Goal: Task Accomplishment & Management: Manage account settings

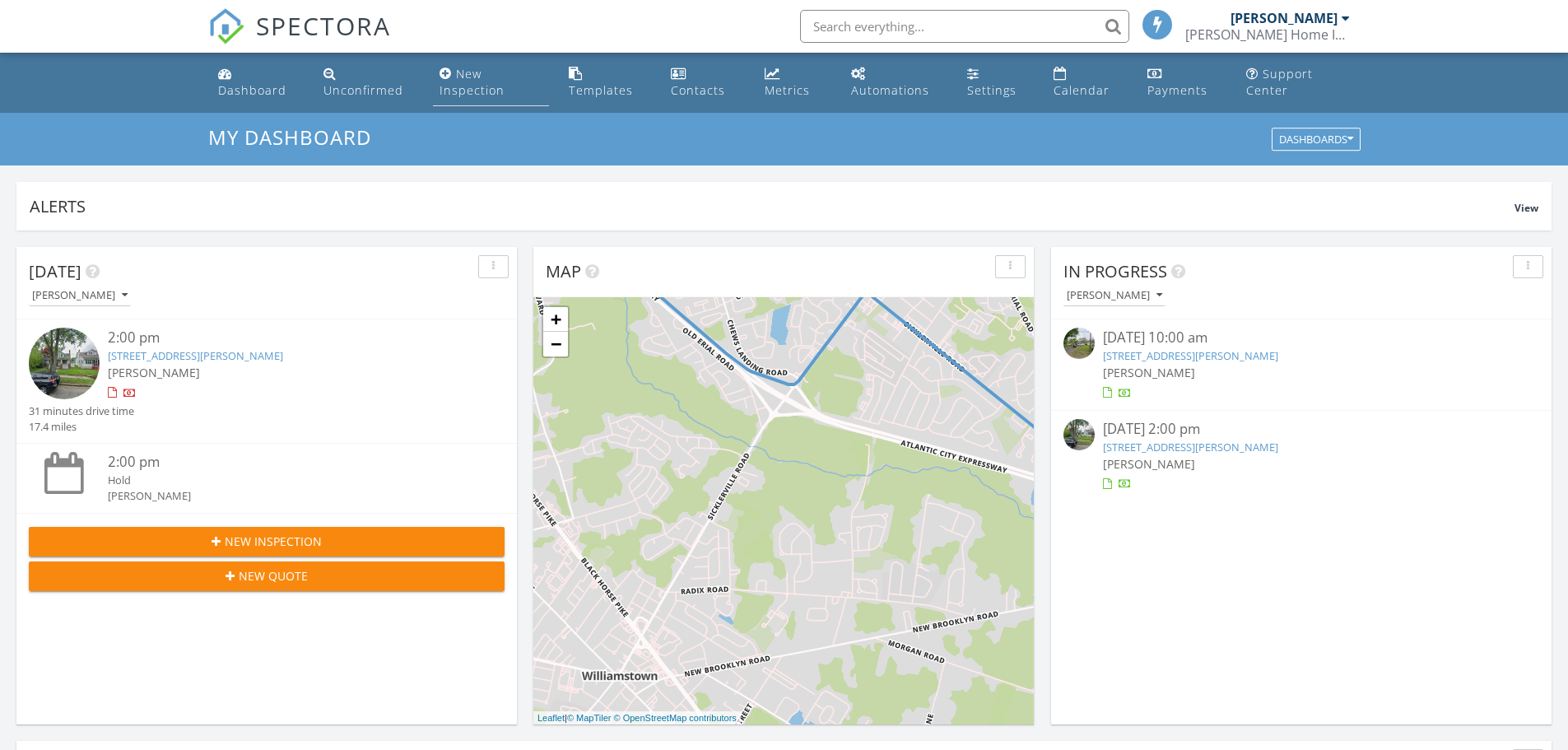
scroll to position [8, 8]
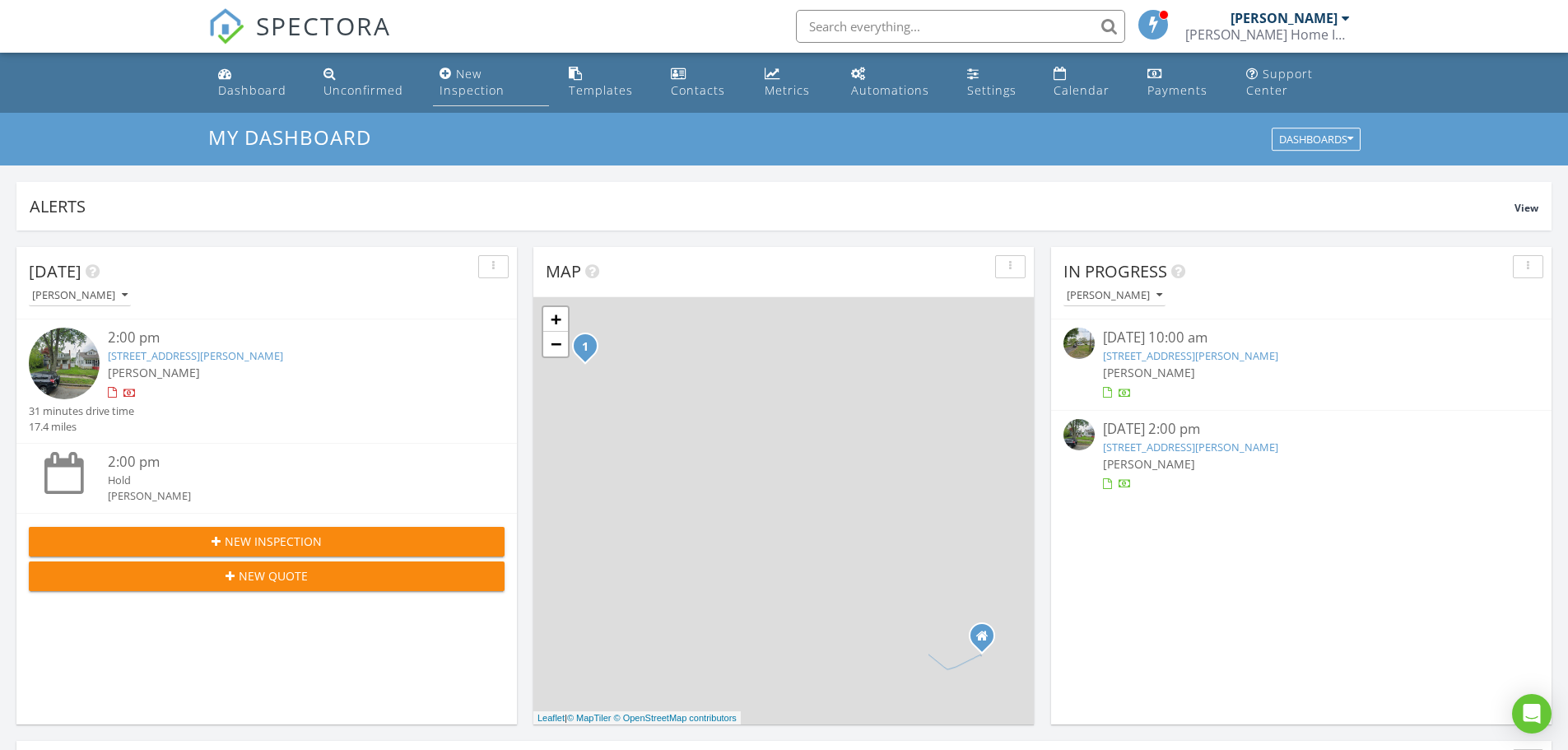
click at [470, 72] on div "New Inspection" at bounding box center [471, 82] width 65 height 32
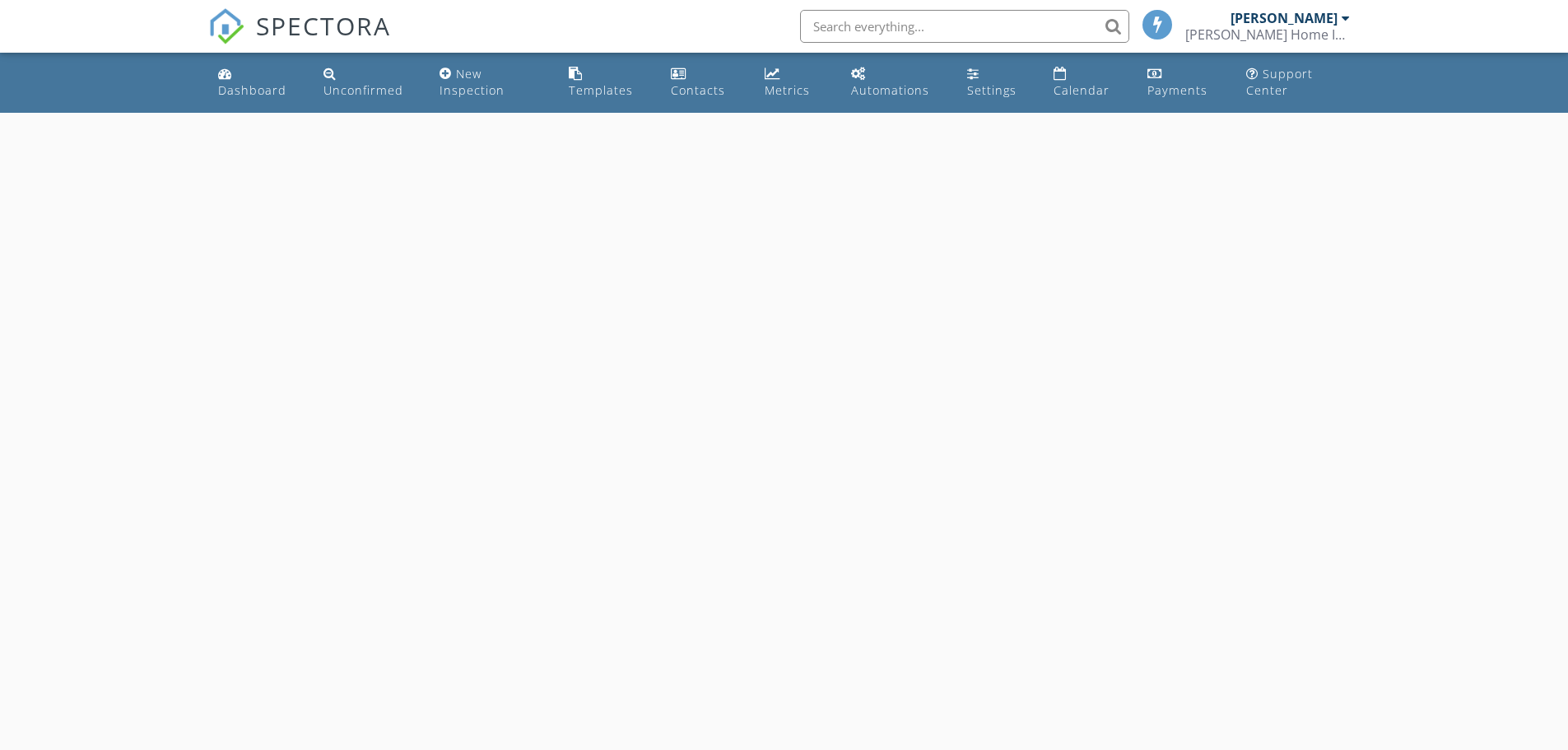
select select "7"
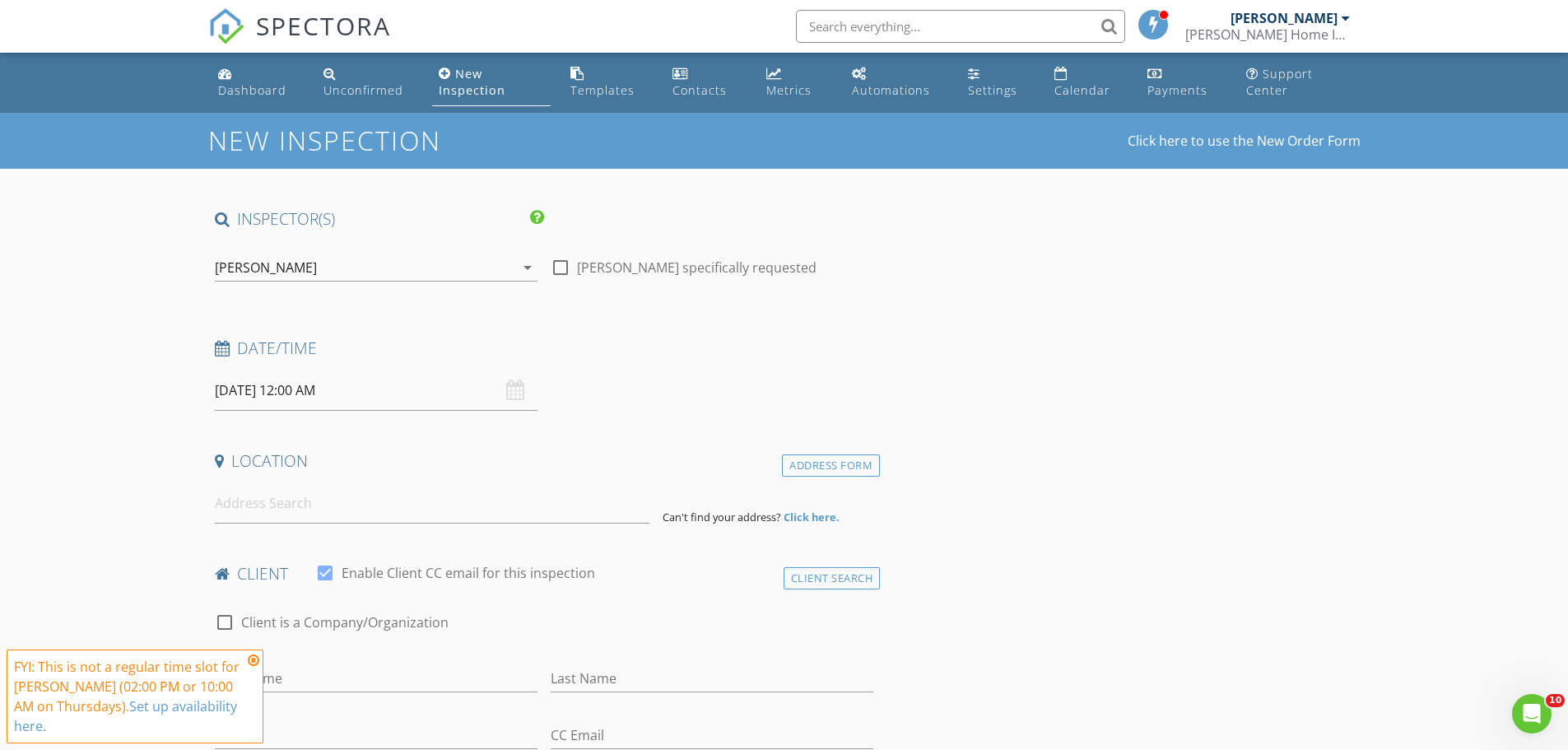
click at [269, 386] on input "08/28/2025 12:00 AM" at bounding box center [376, 391] width 323 height 40
click at [254, 656] on icon at bounding box center [253, 660] width 12 height 13
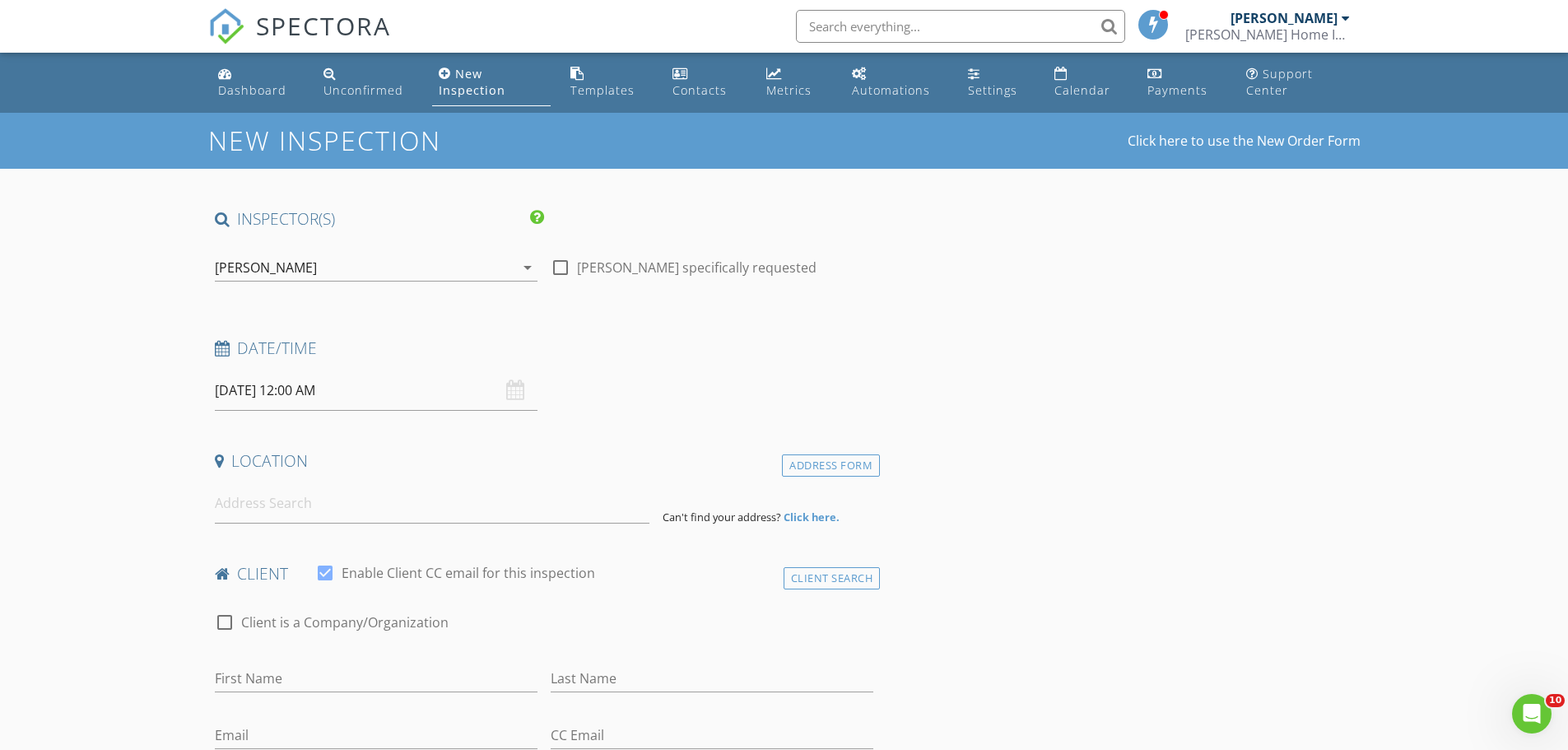
click at [318, 406] on input "08/28/2025 12:00 AM" at bounding box center [376, 391] width 323 height 40
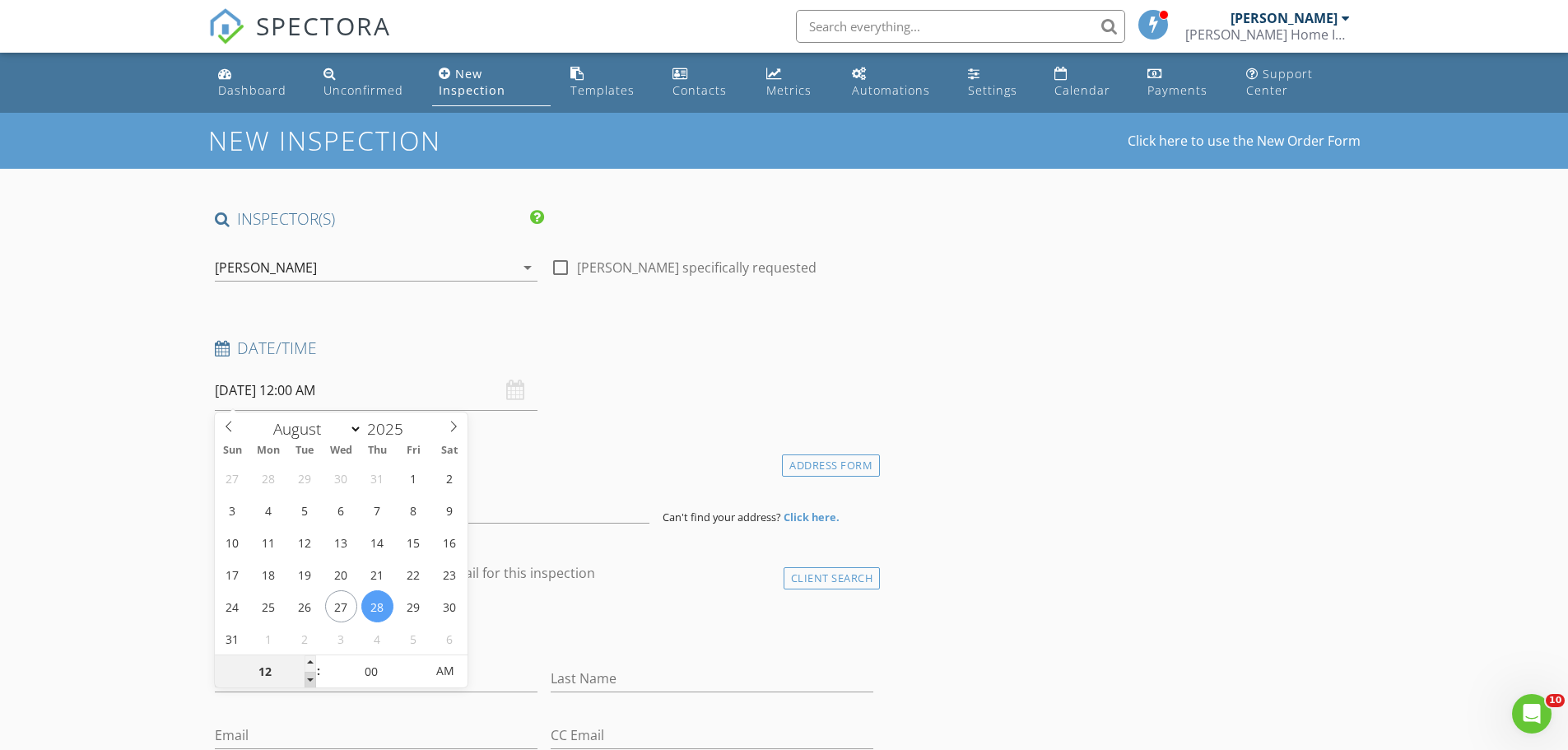
type input "11"
type input "08/28/2025 11:00 PM"
click at [311, 680] on span at bounding box center [310, 680] width 12 height 17
type input "10"
type input "08/28/2025 10:00 PM"
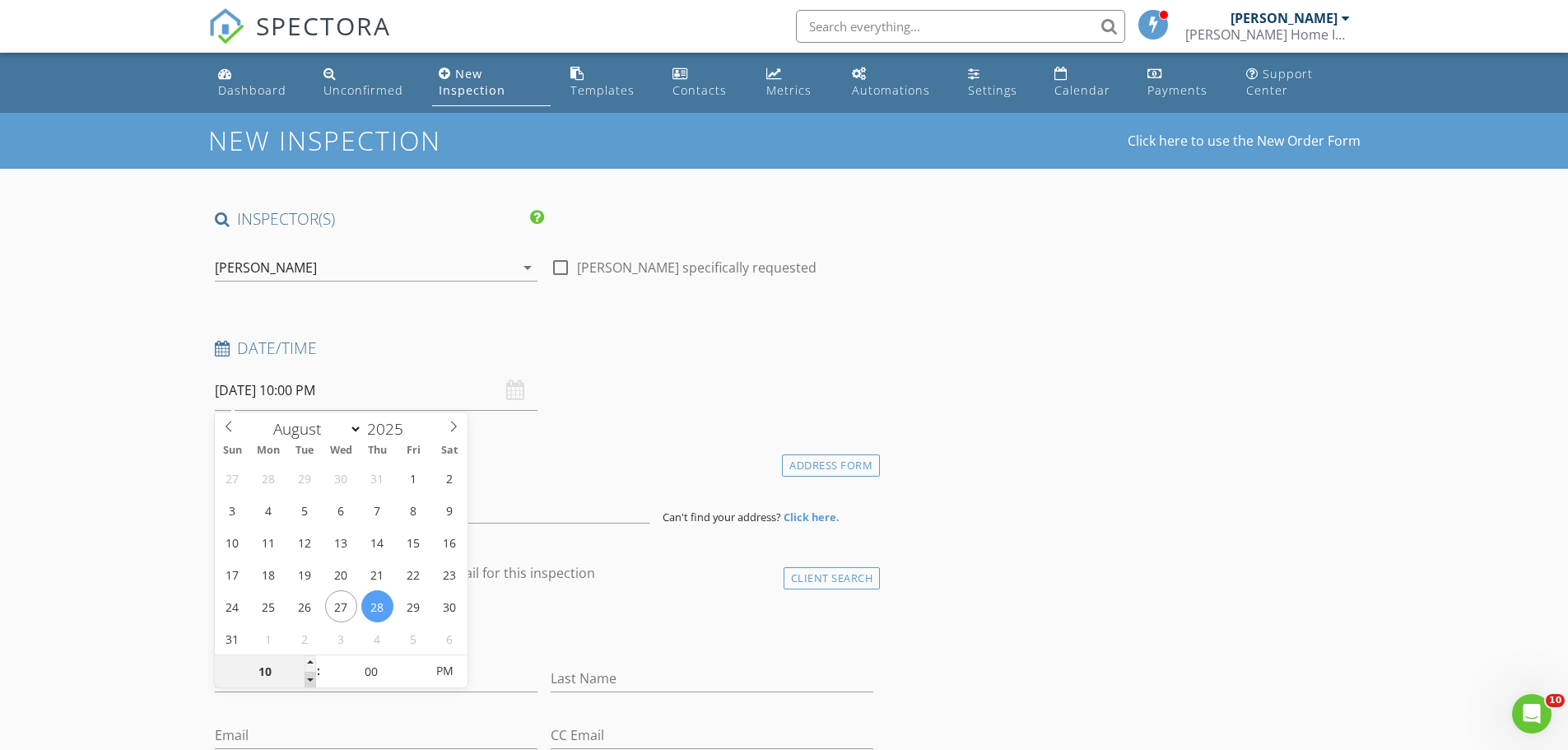
click at [311, 680] on span at bounding box center [310, 680] width 12 height 17
type input "09"
type input "08/28/2025 9:00 PM"
click at [311, 680] on span at bounding box center [310, 680] width 12 height 17
type input "08"
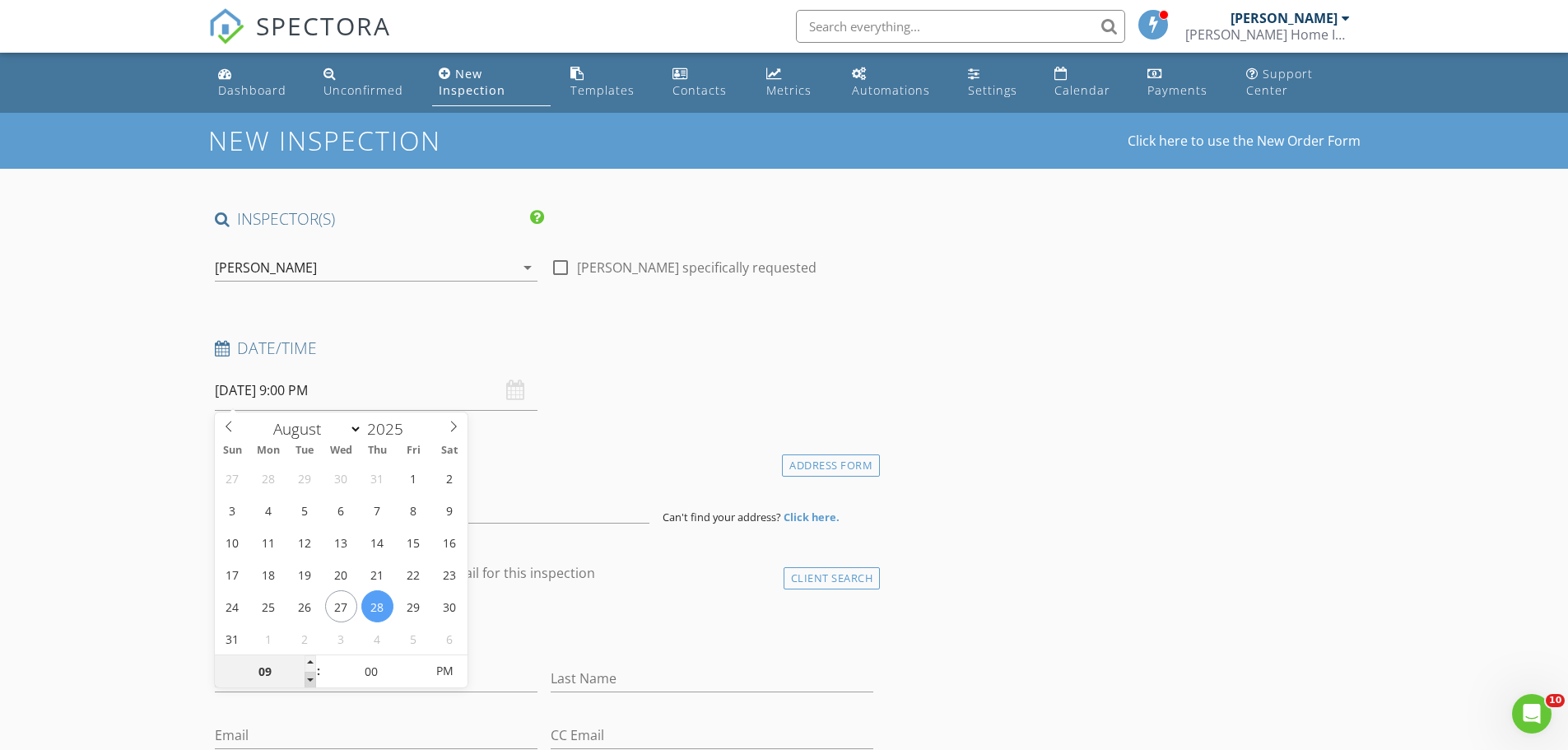
type input "08/28/2025 8:00 PM"
click at [311, 680] on span at bounding box center [310, 680] width 12 height 17
type input "07"
type input "08/28/2025 7:00 PM"
click at [311, 680] on span at bounding box center [310, 680] width 12 height 17
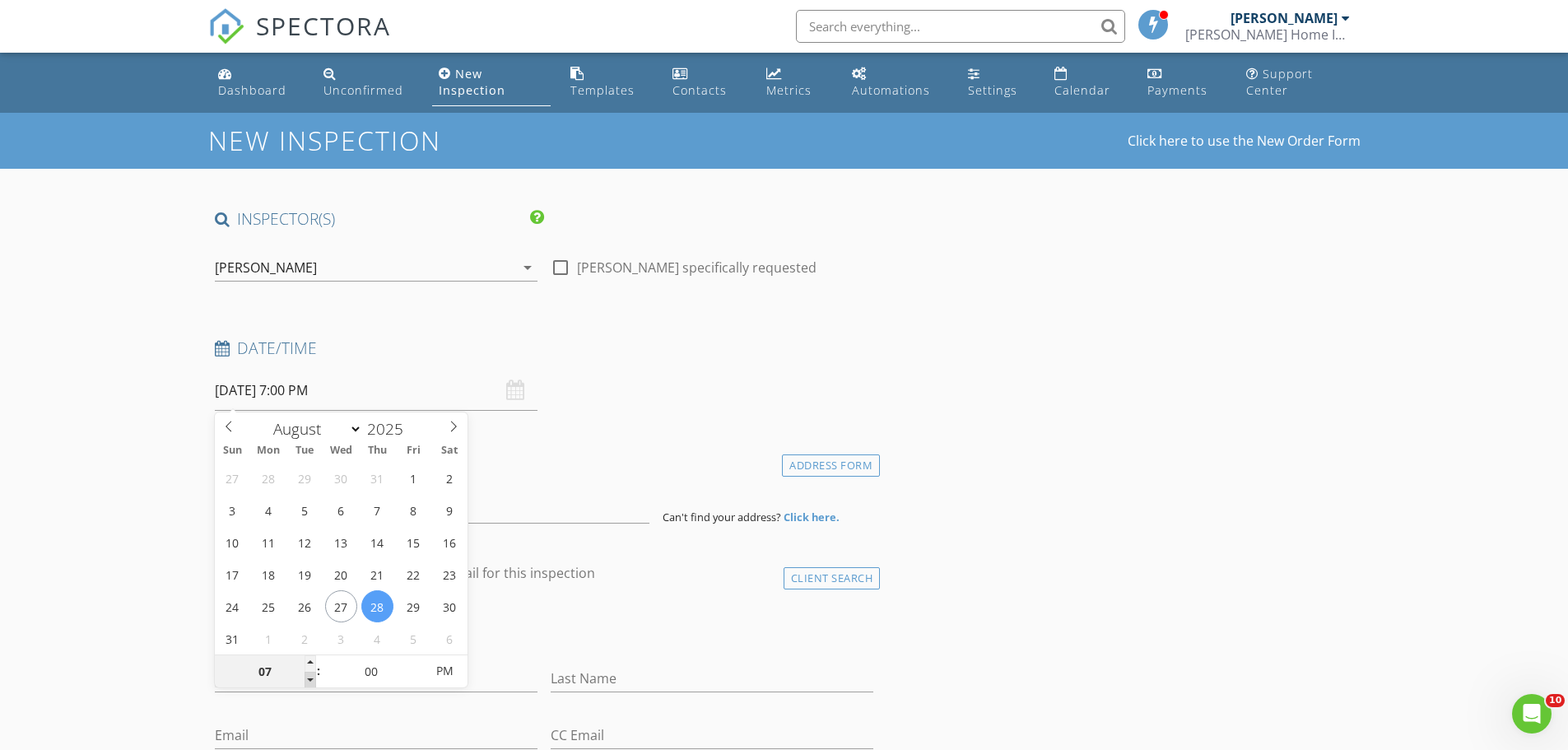
type input "06"
type input "08/28/2025 6:00 PM"
click at [312, 680] on span at bounding box center [310, 680] width 12 height 17
type input "05"
type input "08/28/2025 5:00 PM"
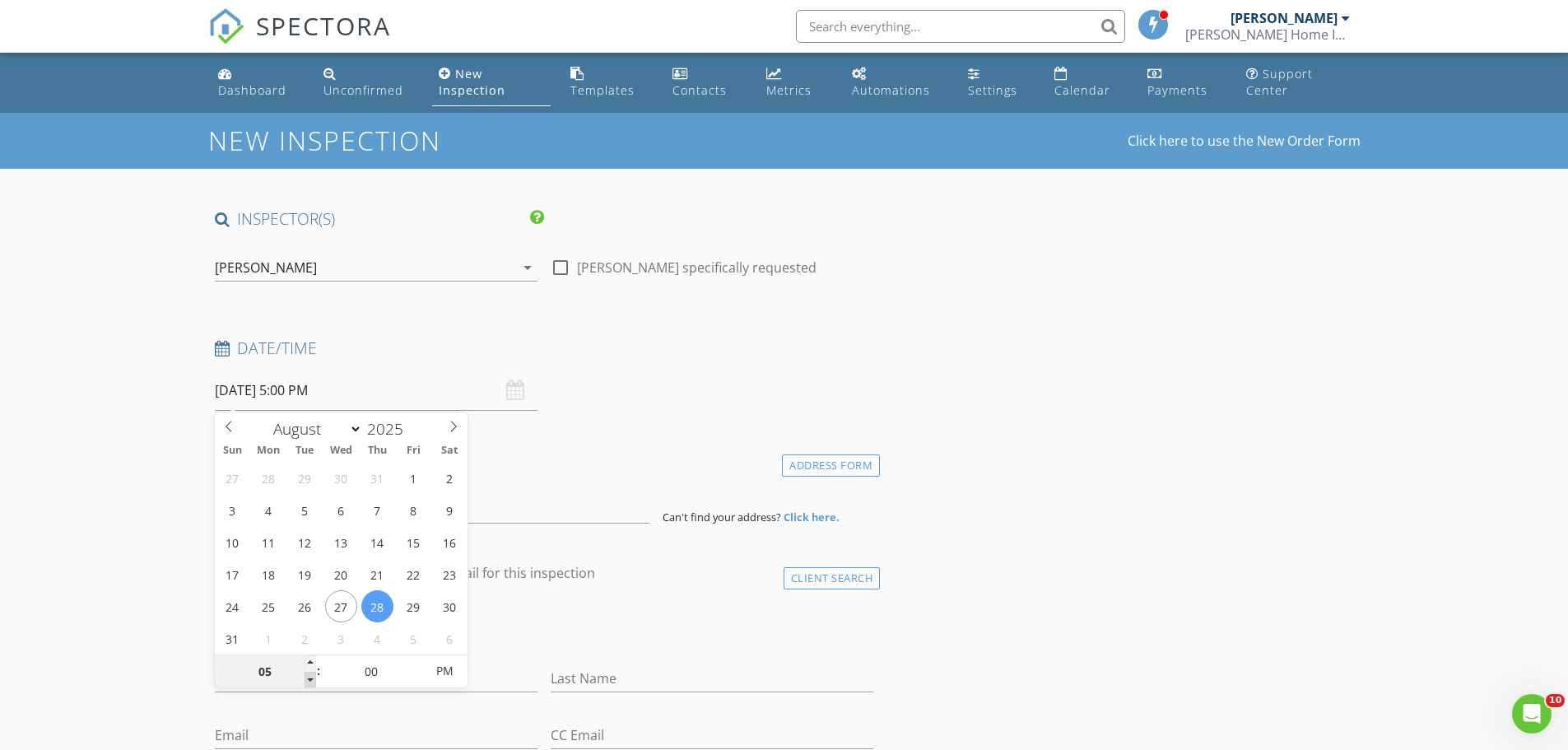
click at [312, 679] on span at bounding box center [310, 680] width 12 height 17
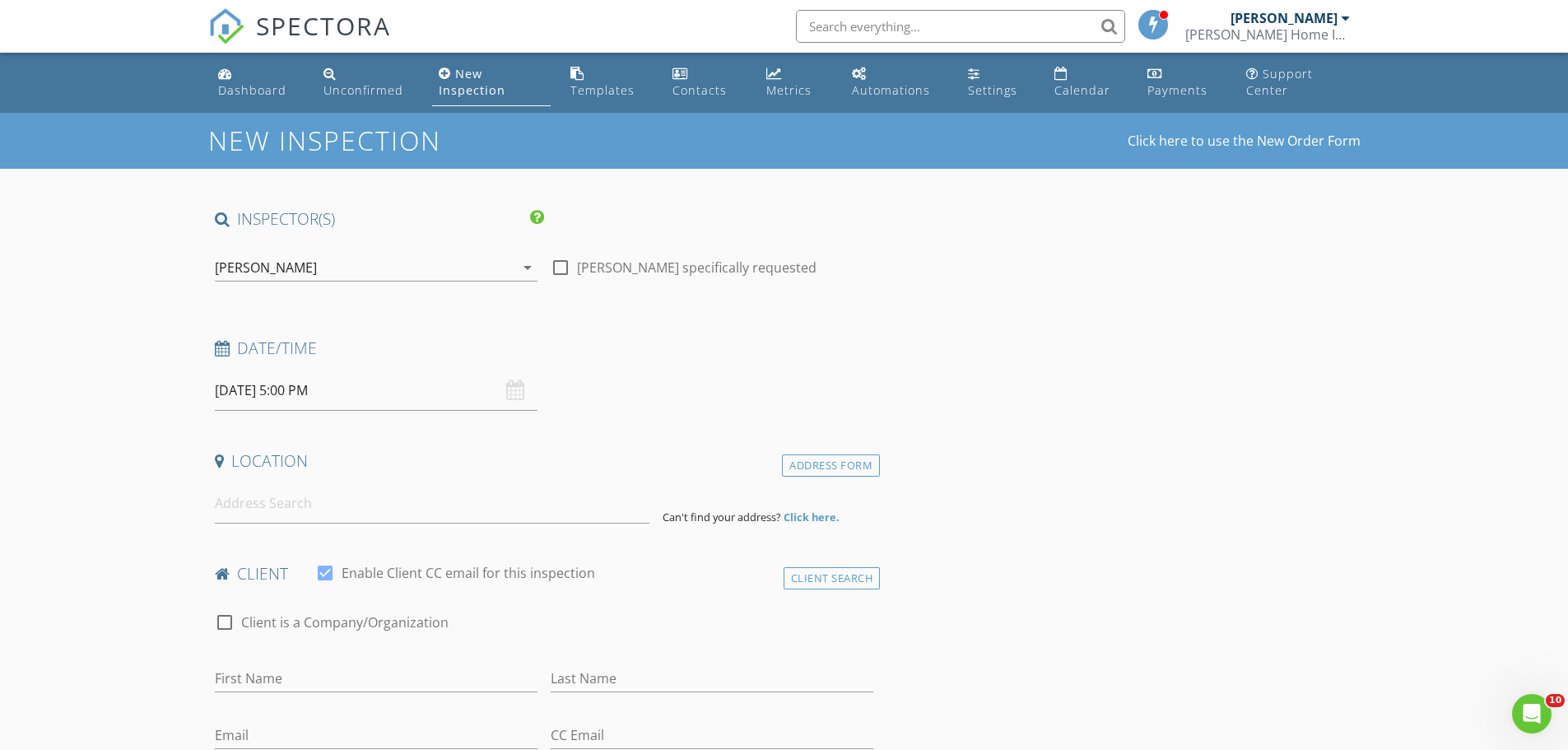
click at [617, 382] on div "Date/Time 08/28/2025 5:00 PM" at bounding box center [545, 374] width 673 height 73
click at [256, 493] on input at bounding box center [432, 503] width 435 height 40
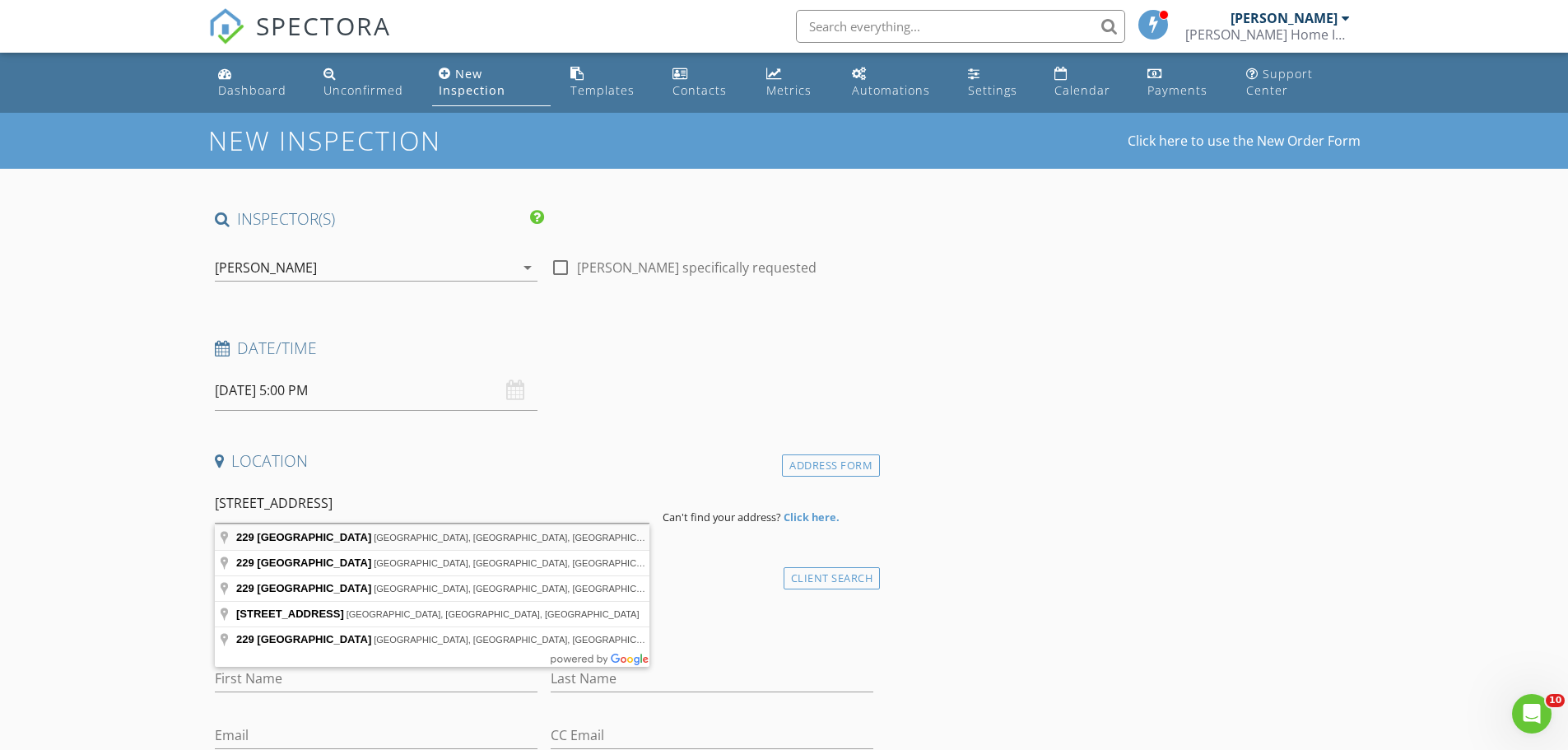
type input "229 North 2nd Street, Millville, NJ, USA"
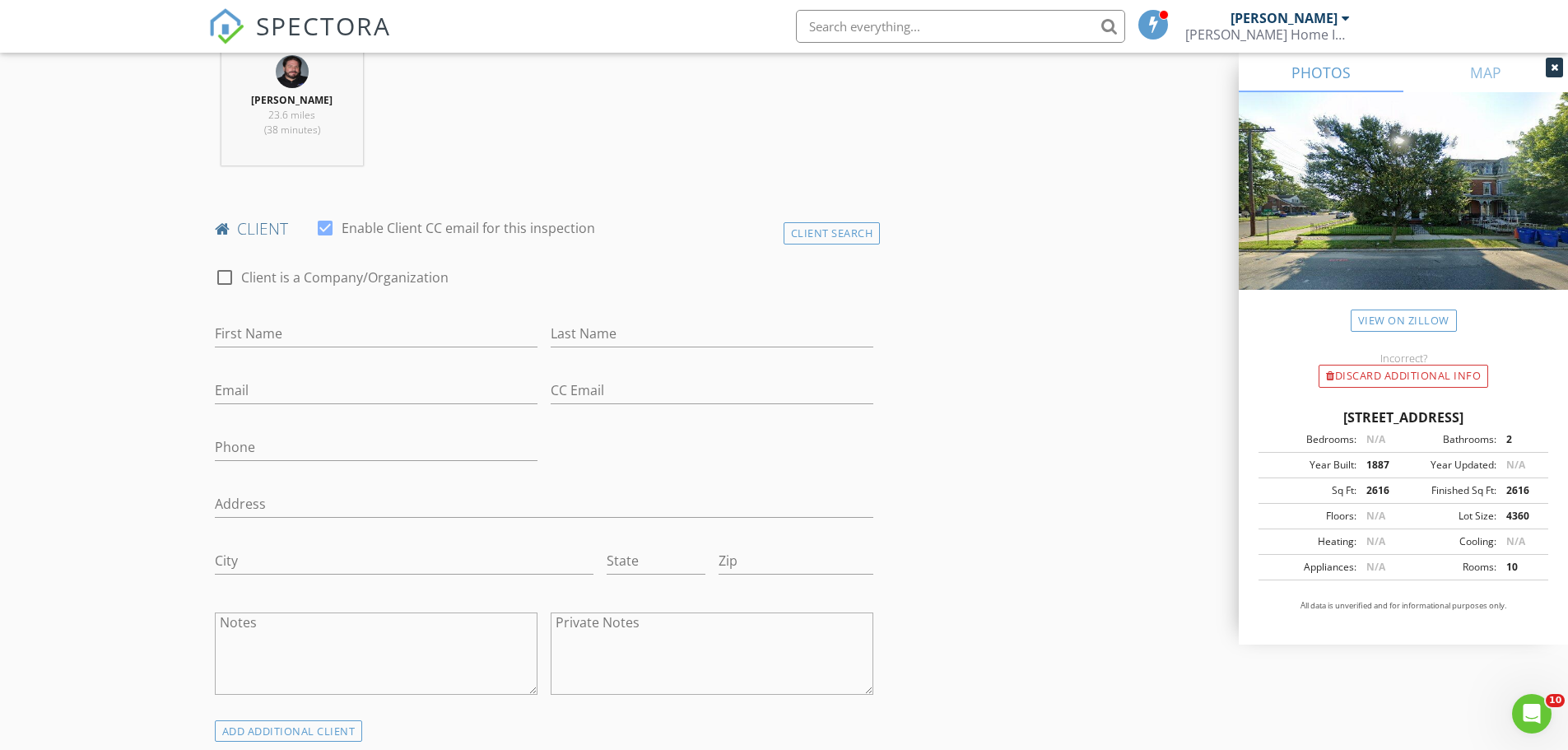
scroll to position [658, 0]
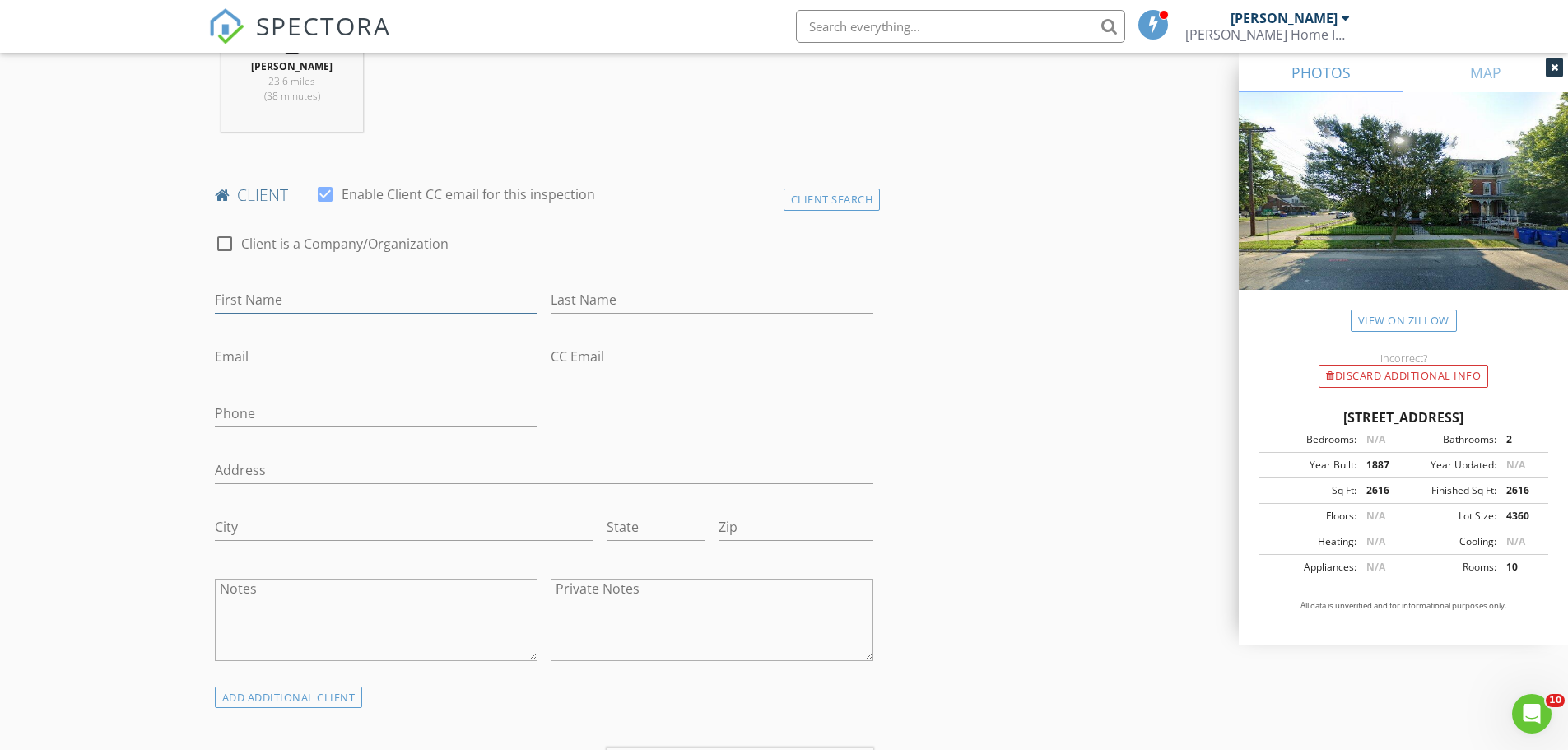
click at [271, 293] on input "First Name" at bounding box center [376, 300] width 323 height 28
type input "[PERSON_NAME]"
click at [246, 355] on input "Email" at bounding box center [376, 357] width 323 height 28
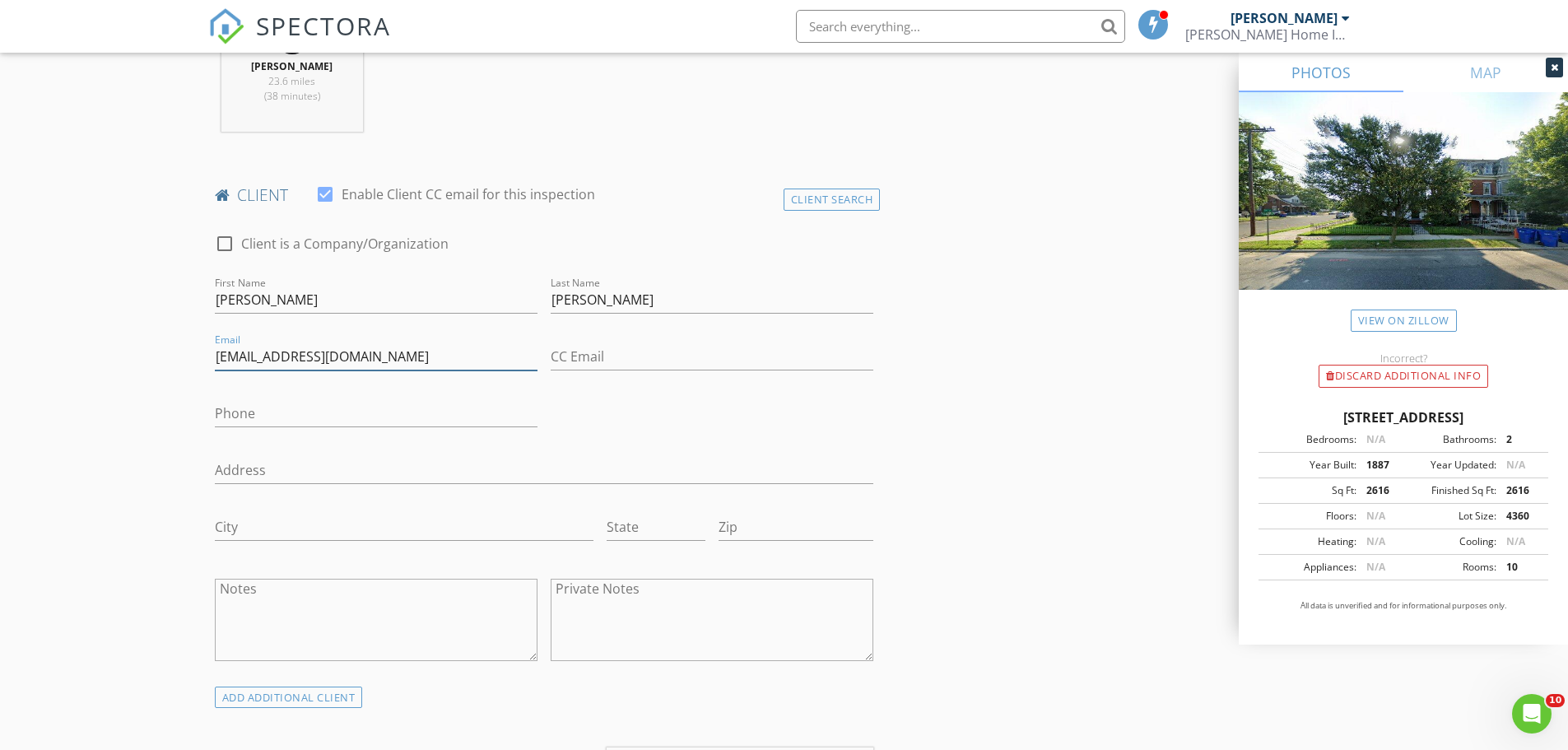
type input "[EMAIL_ADDRESS][DOMAIN_NAME]"
click at [247, 415] on input "Phone" at bounding box center [376, 414] width 323 height 28
type input "[PHONE_NUMBER]"
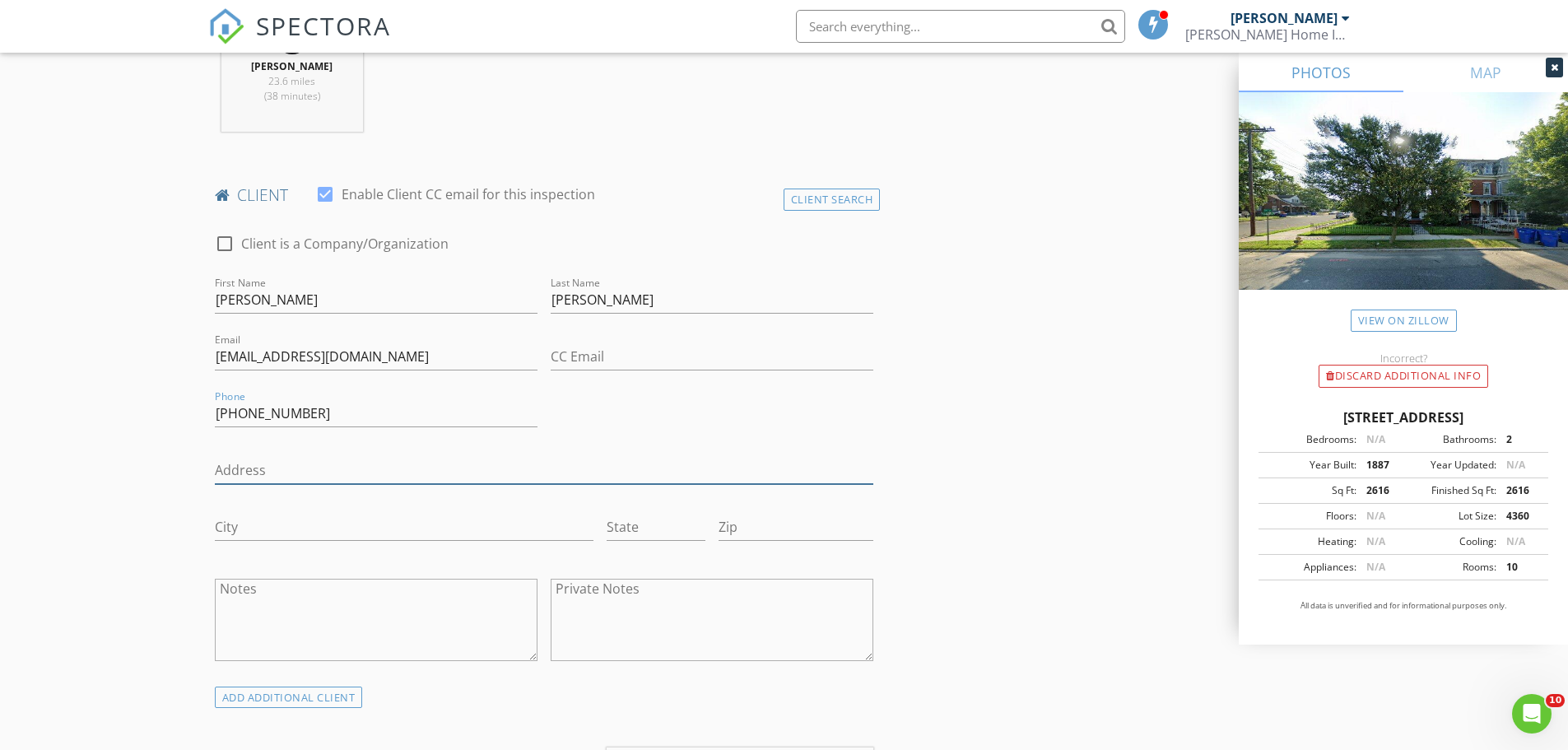
click at [245, 471] on input "Address" at bounding box center [544, 470] width 659 height 28
type input "[STREET_ADDRESS]"
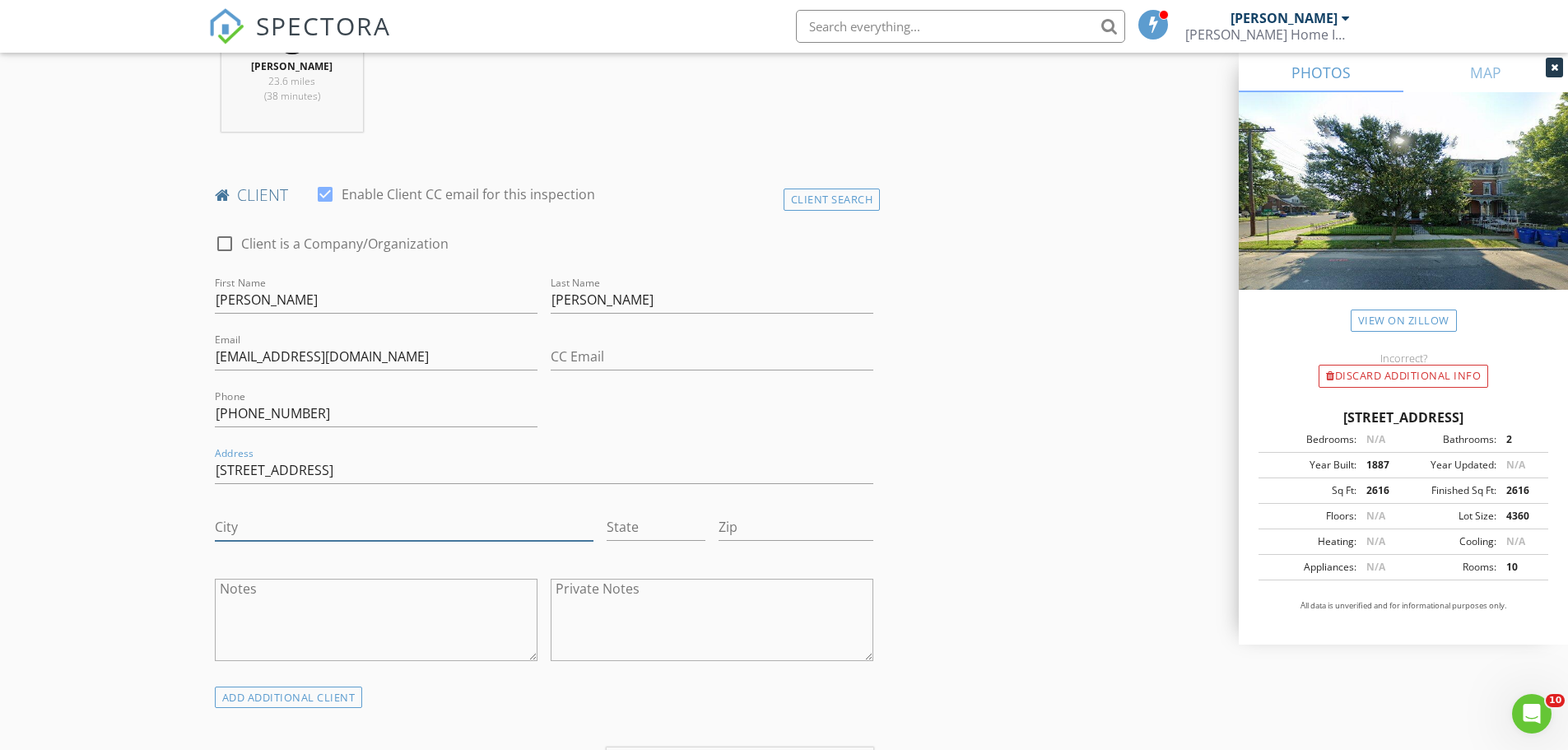
click at [263, 520] on input "City" at bounding box center [403, 527] width 379 height 28
type input "Millvile"
type input "NJ"
type input "08332"
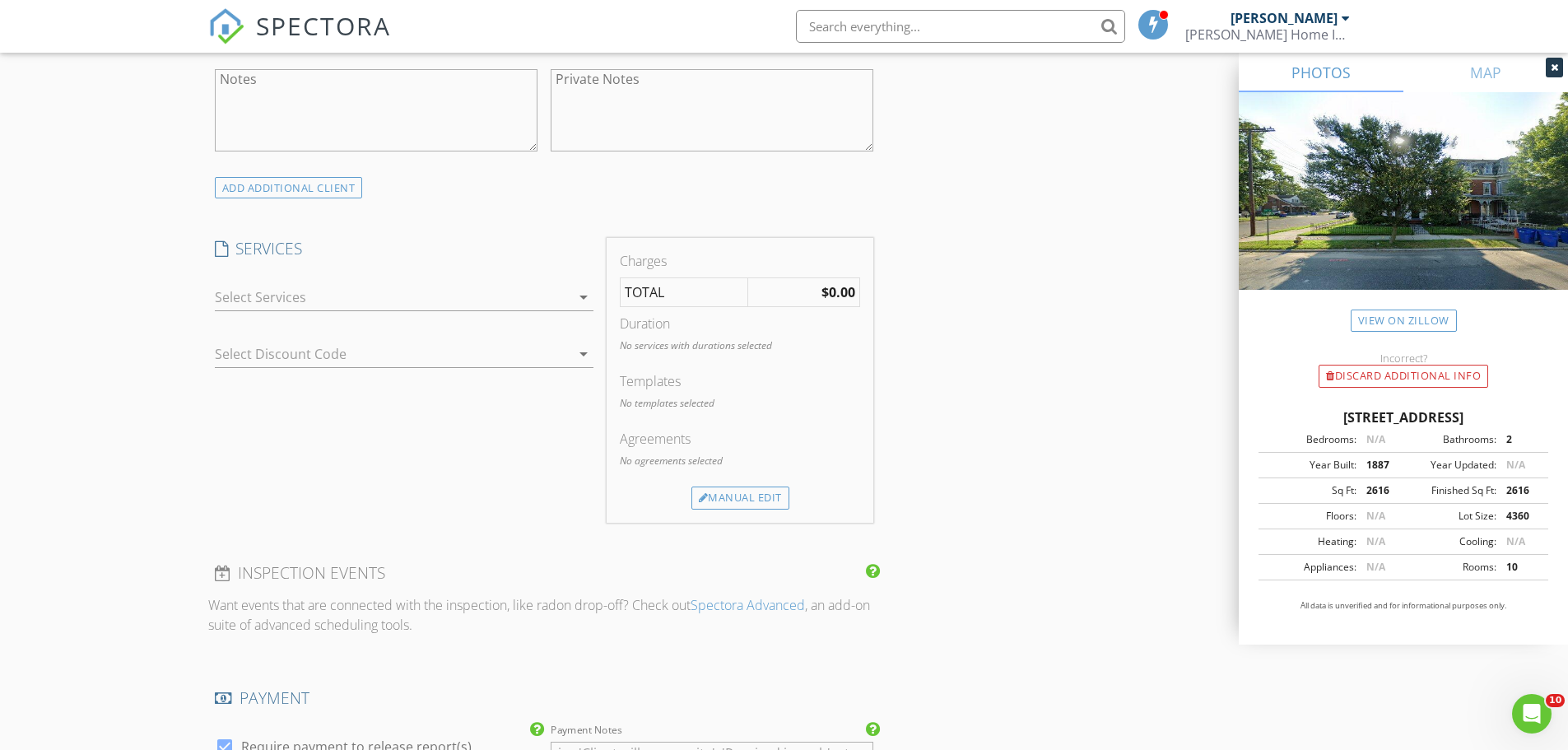
scroll to position [1318, 0]
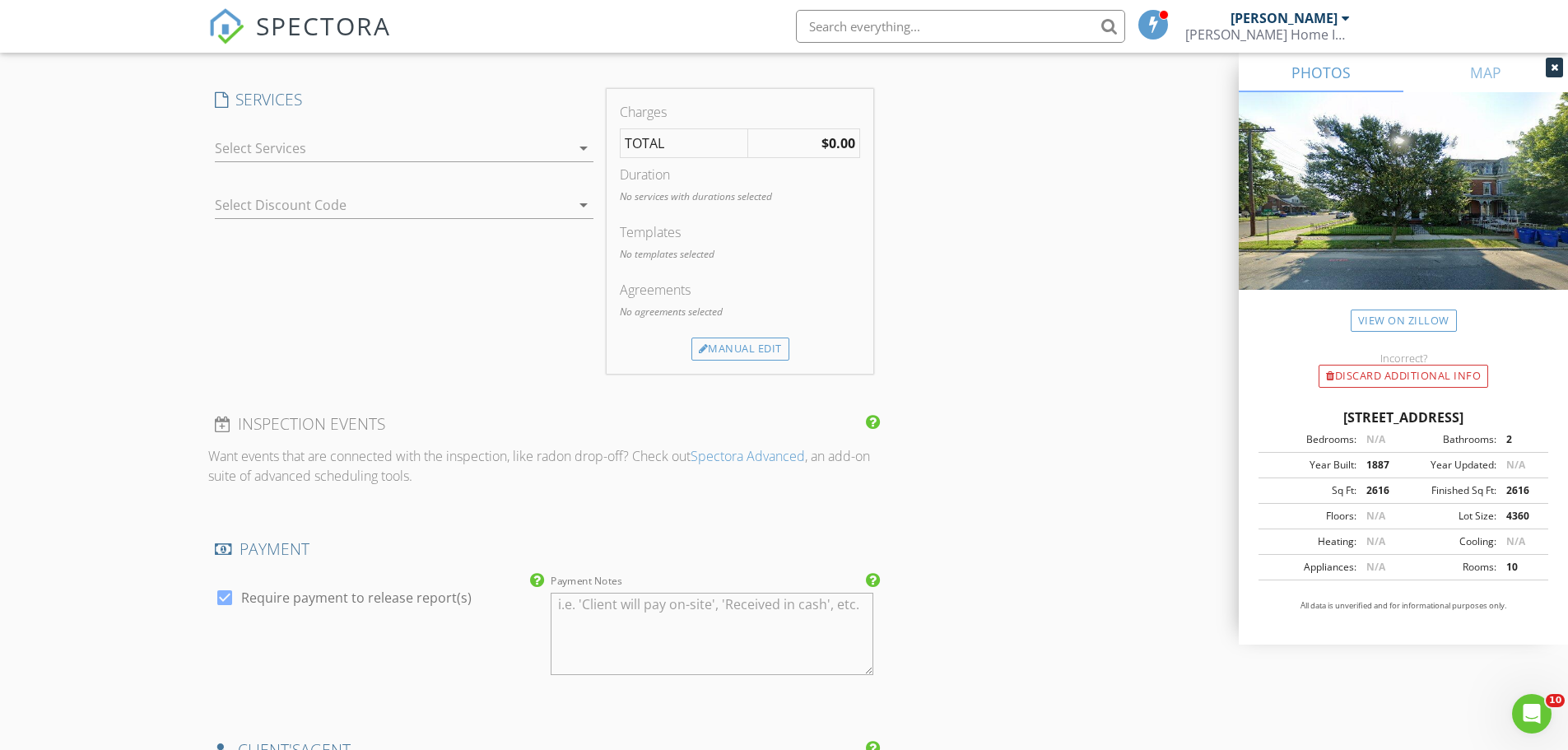
click at [317, 141] on div at bounding box center [392, 148] width 356 height 27
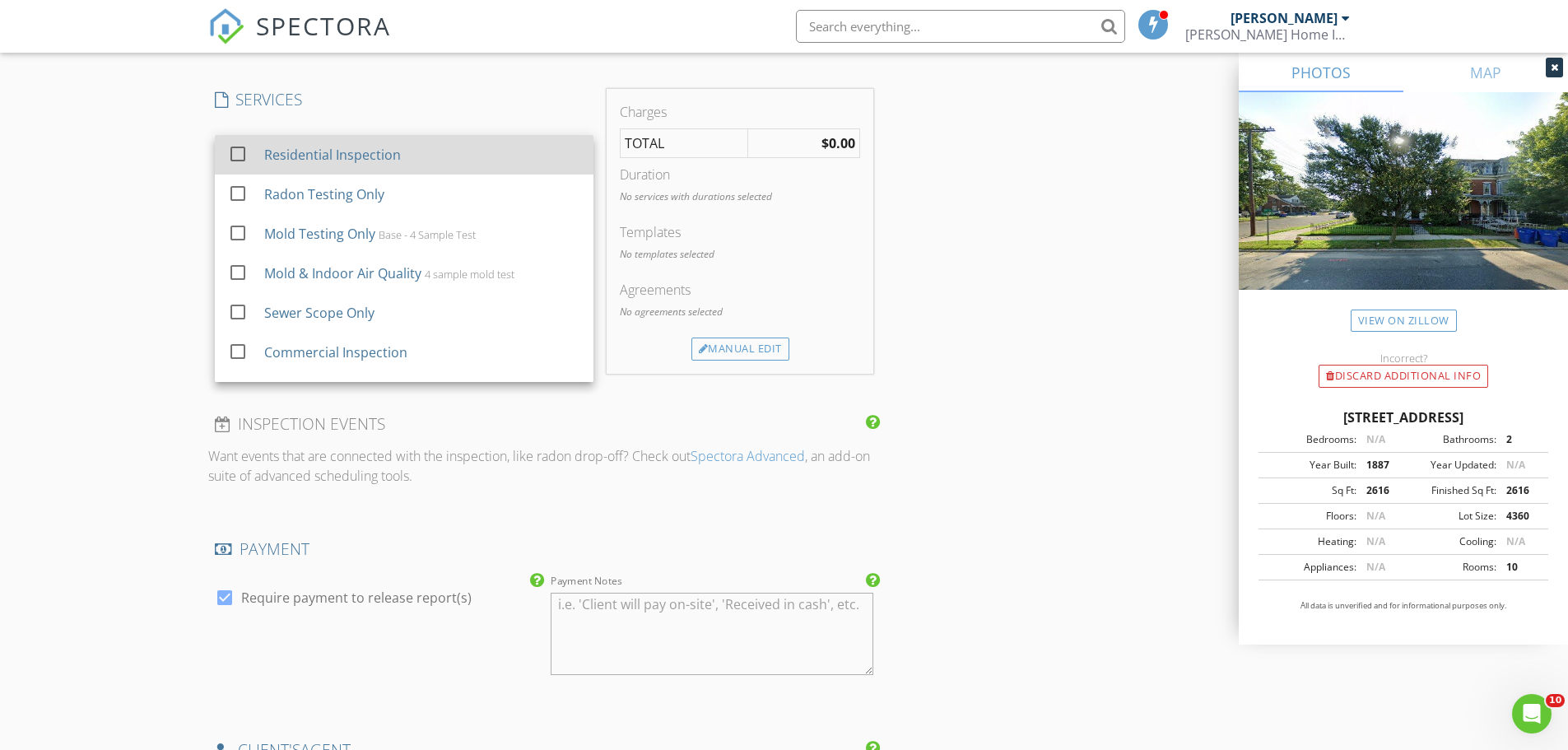
click at [233, 150] on div at bounding box center [237, 154] width 28 height 28
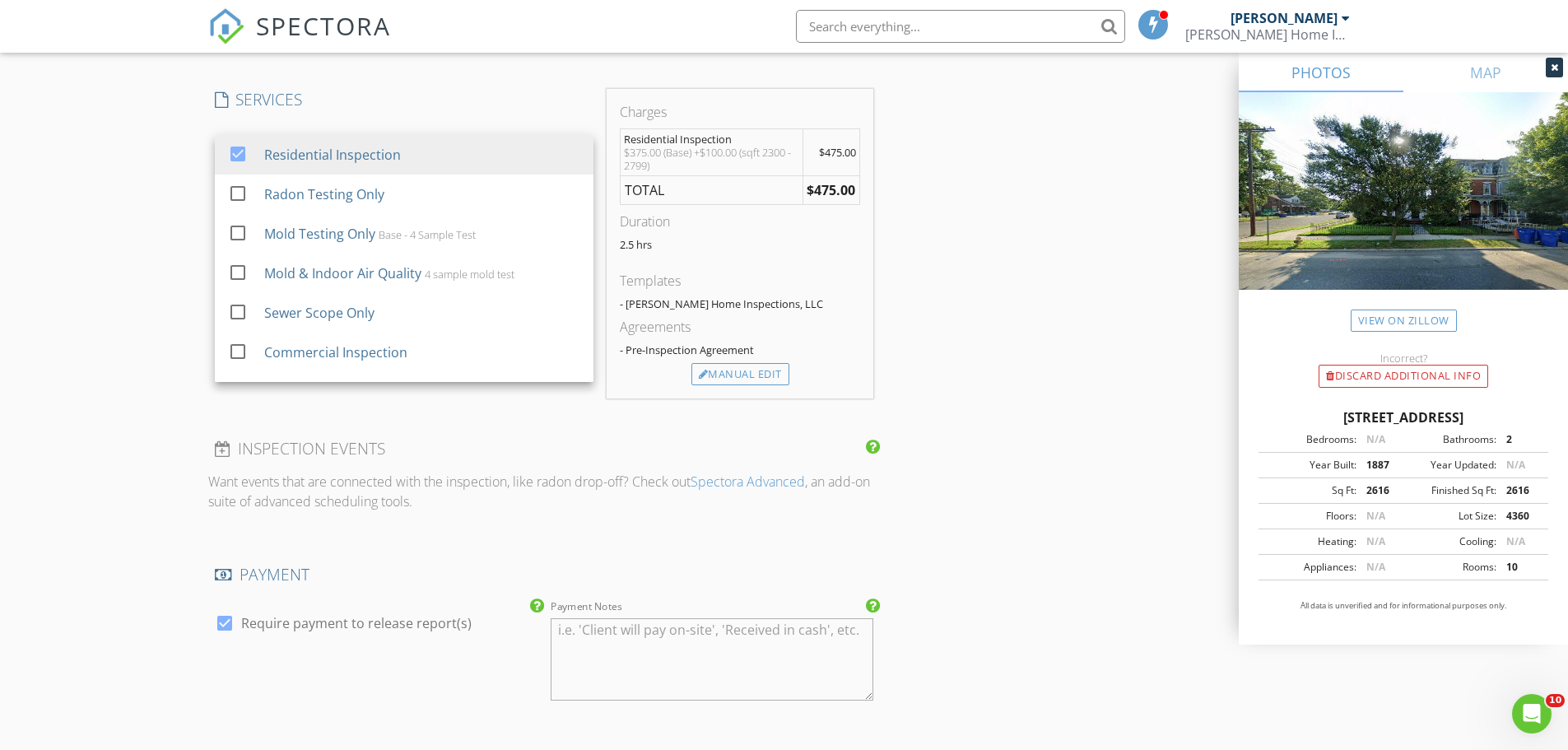
click at [939, 278] on div "INSPECTOR(S) check_box David Sharples PRIMARY David Sharples arrow_drop_down ch…" at bounding box center [784, 274] width 1153 height 2765
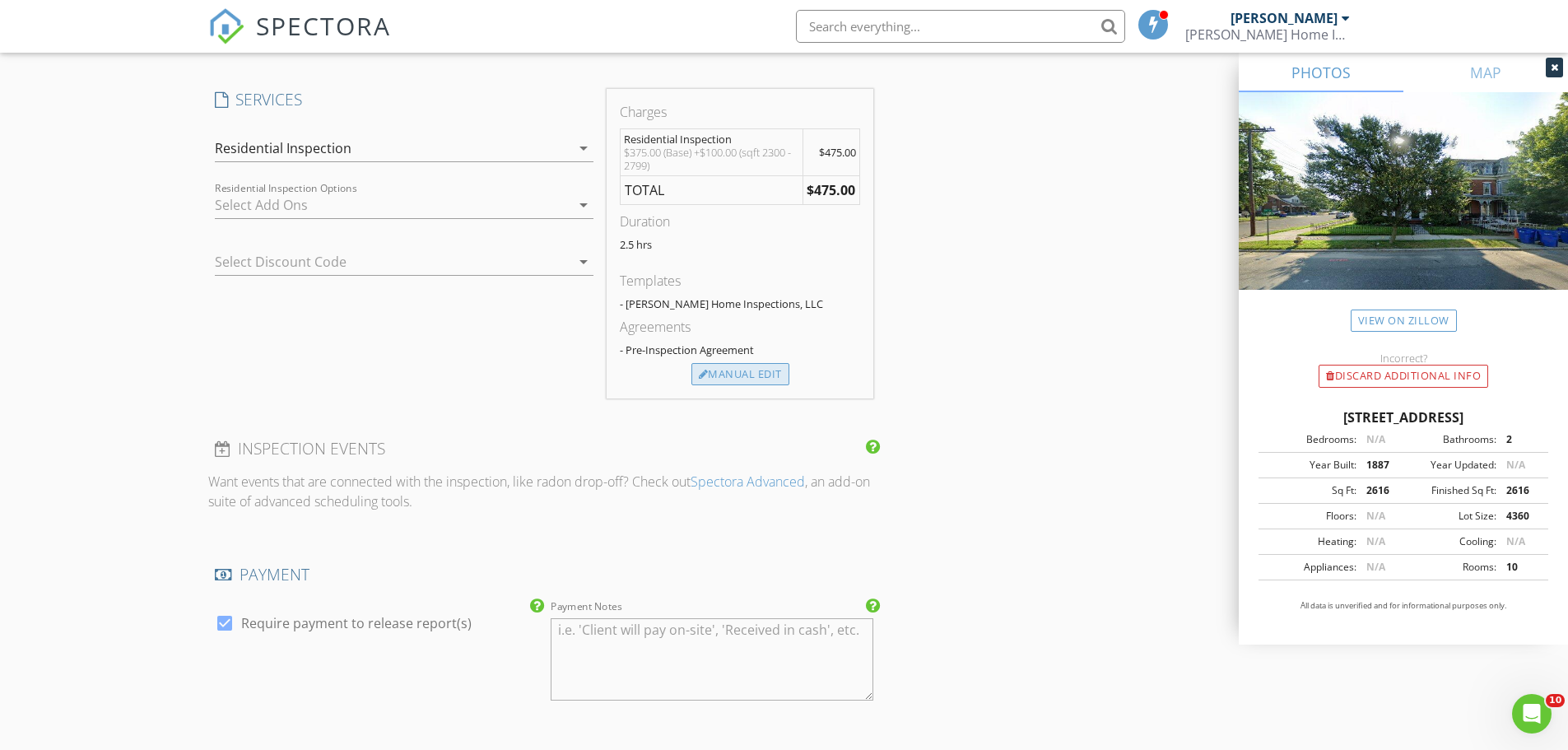
click at [743, 379] on div "Manual Edit" at bounding box center [740, 374] width 98 height 23
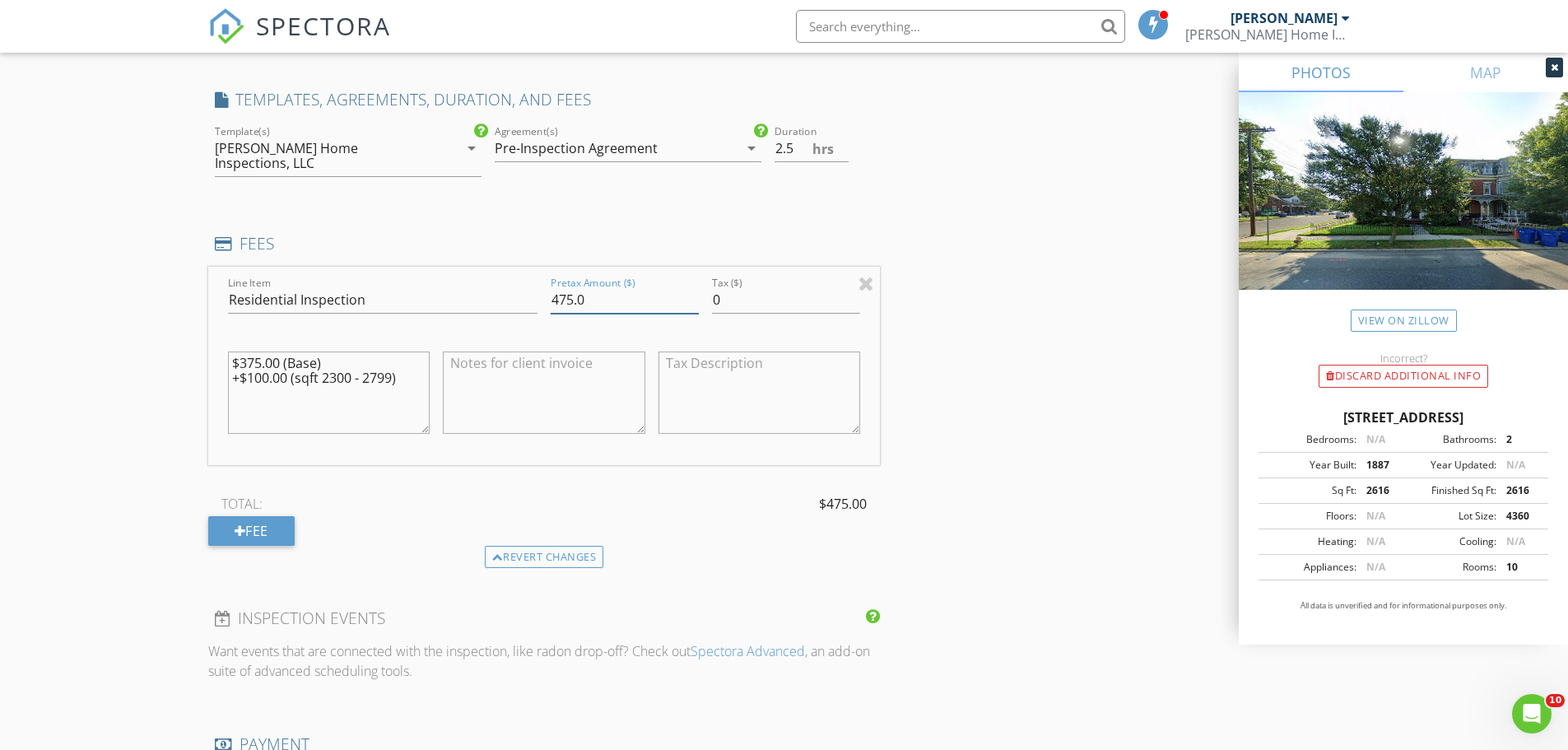
click at [555, 286] on input "475.0" at bounding box center [625, 300] width 149 height 28
type input "600.0"
click at [941, 370] on div "INSPECTOR(S) check_box David Sharples PRIMARY David Sharples arrow_drop_down ch…" at bounding box center [784, 358] width 1153 height 2935
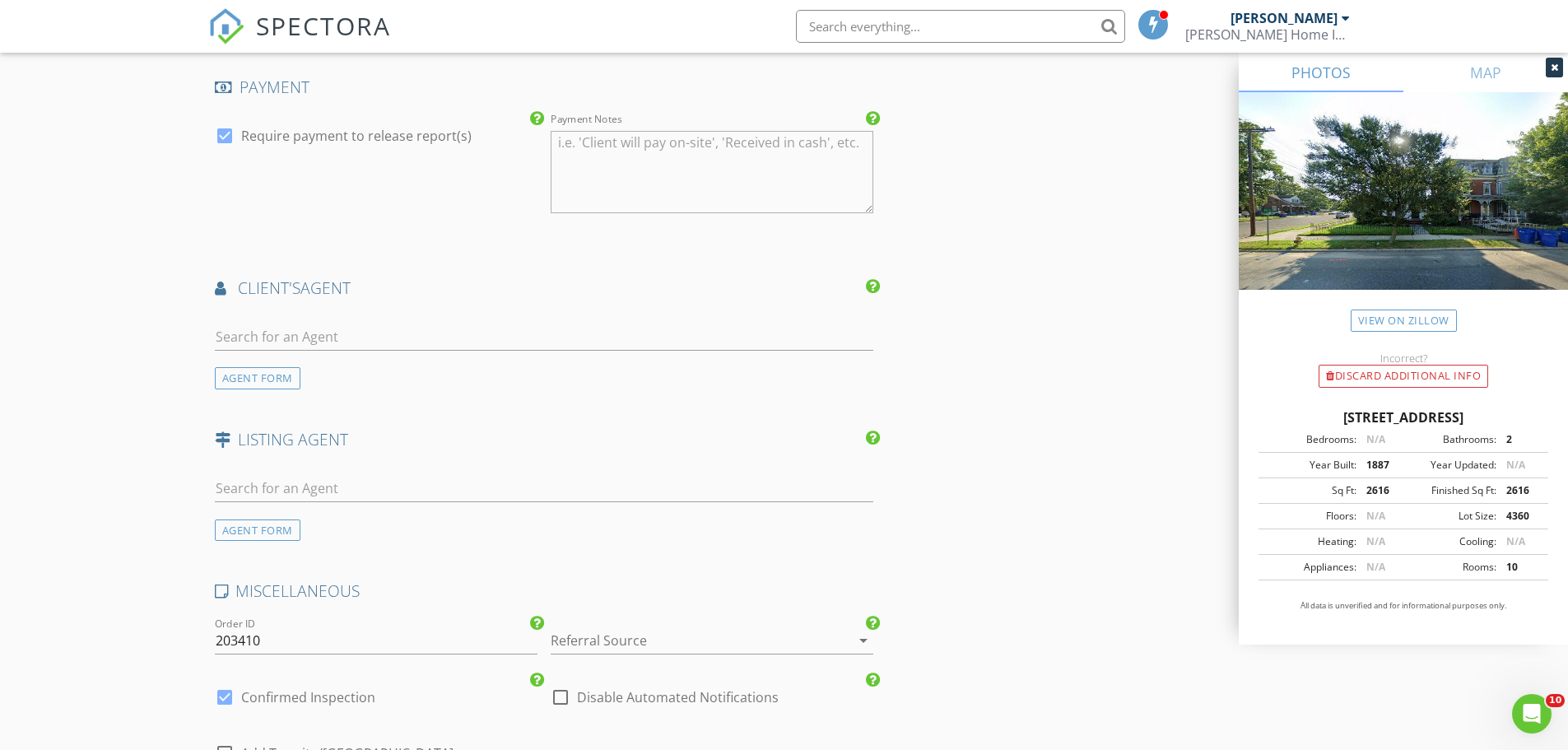
scroll to position [1976, 0]
click at [222, 322] on input "text" at bounding box center [544, 336] width 659 height 28
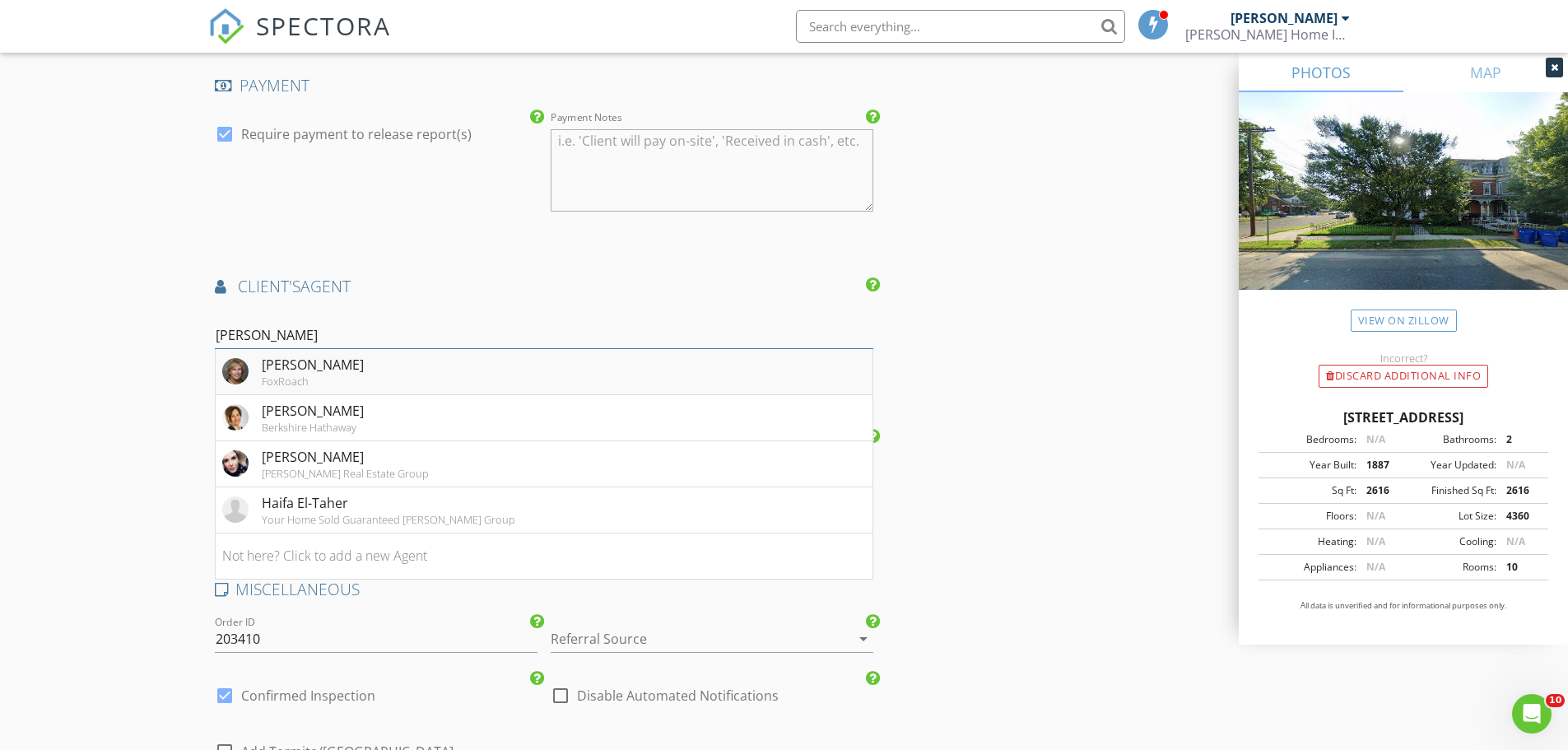
type input "Nancy h"
click at [322, 358] on div "[PERSON_NAME]" at bounding box center [313, 365] width 102 height 20
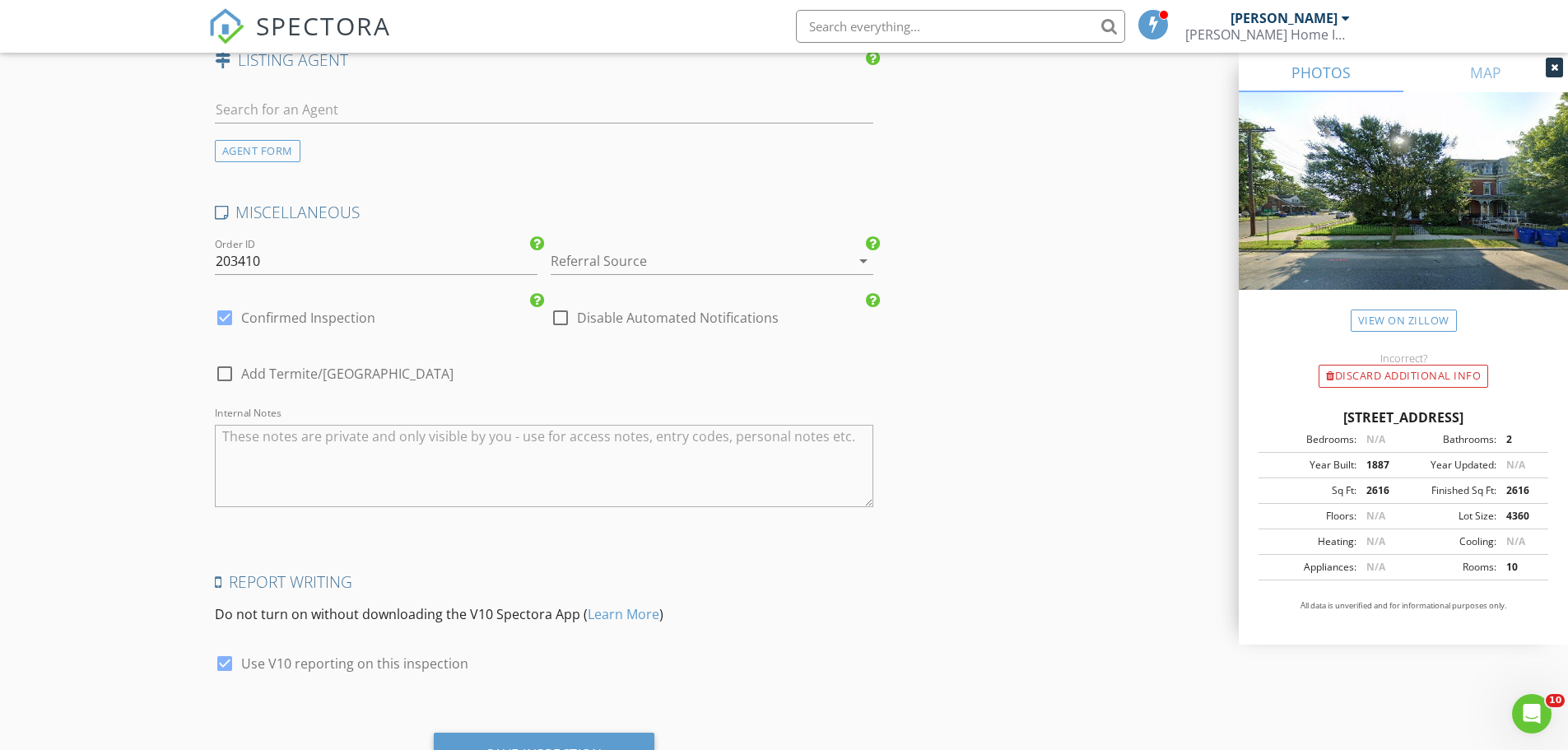
scroll to position [2906, 0]
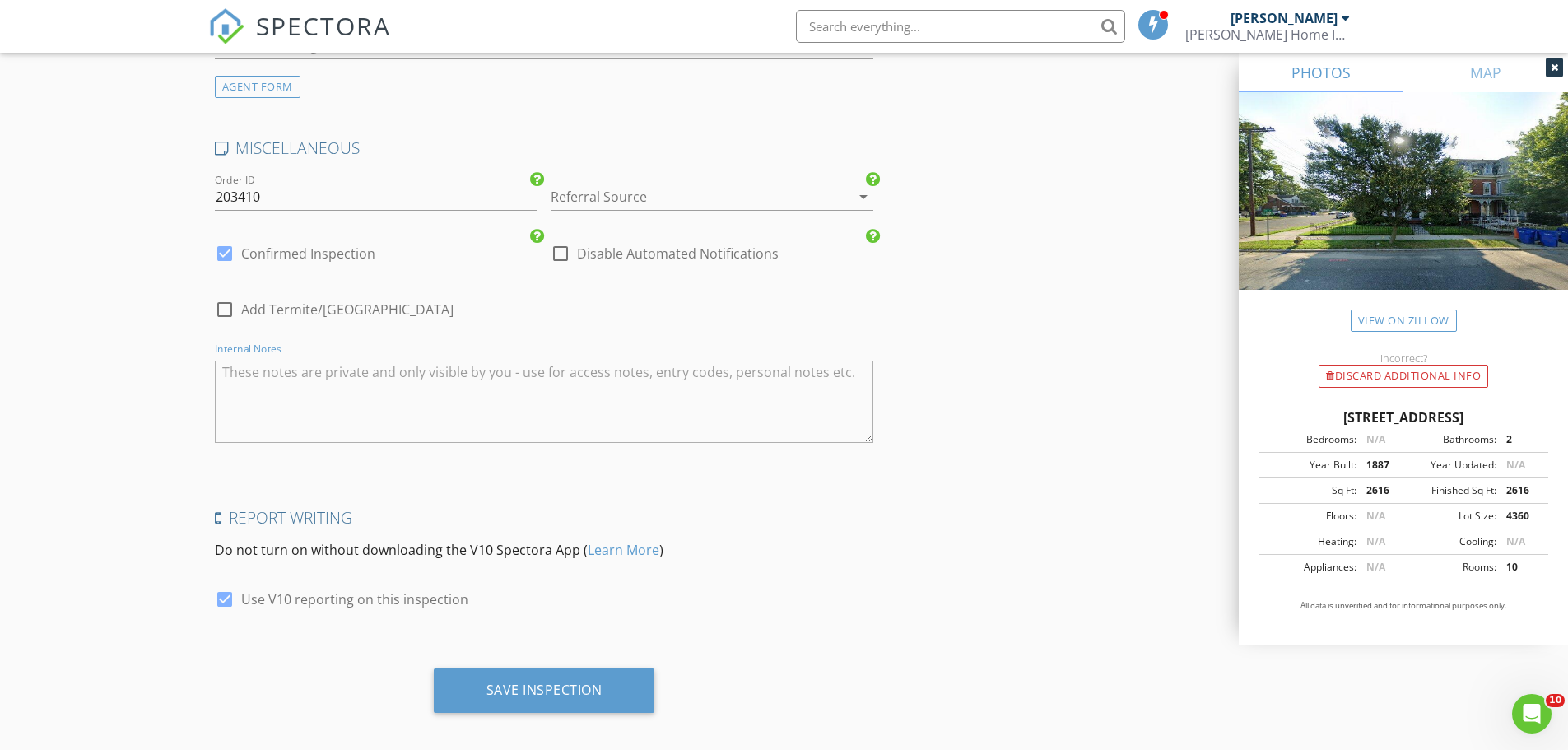
click at [306, 375] on textarea "Internal Notes" at bounding box center [544, 402] width 659 height 83
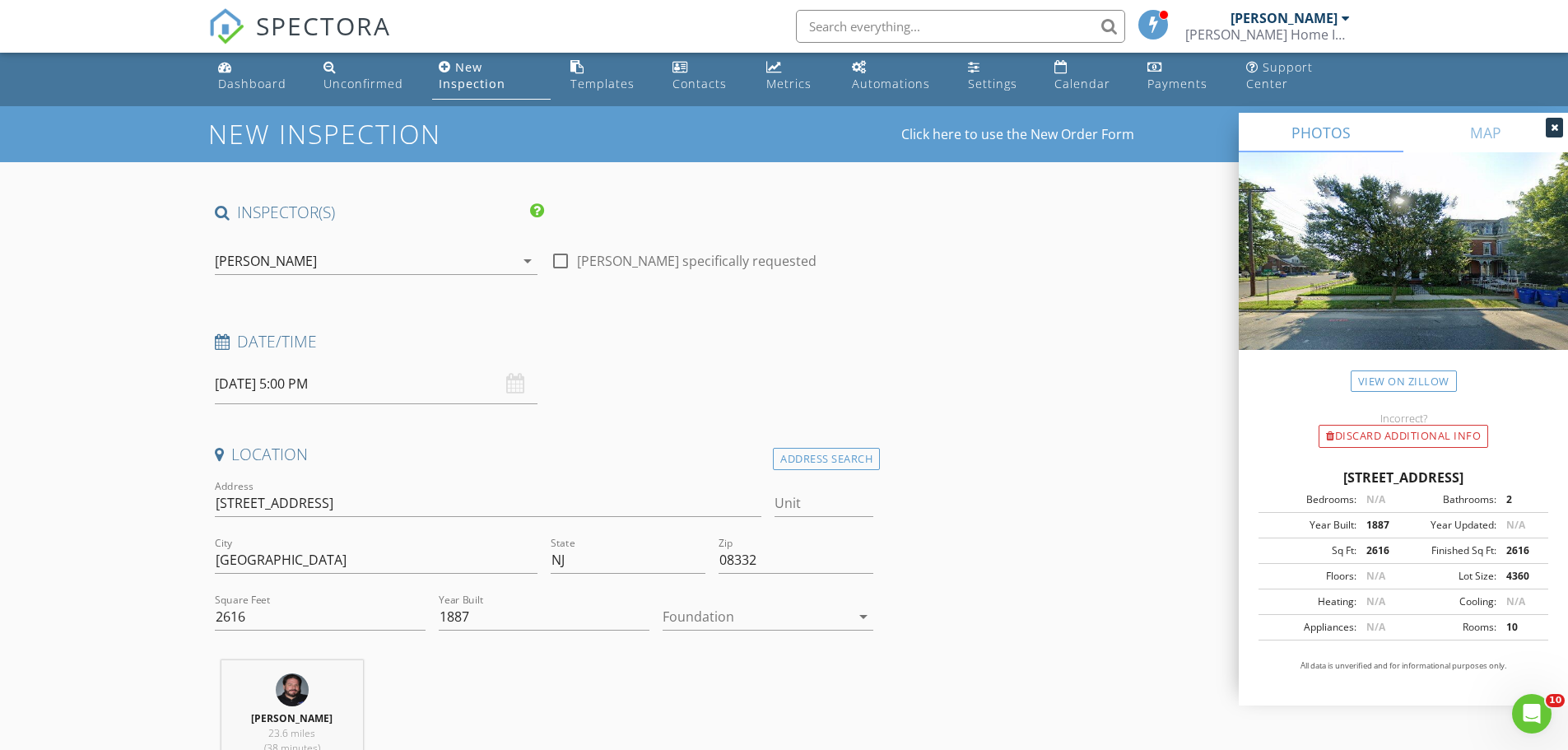
scroll to position [0, 0]
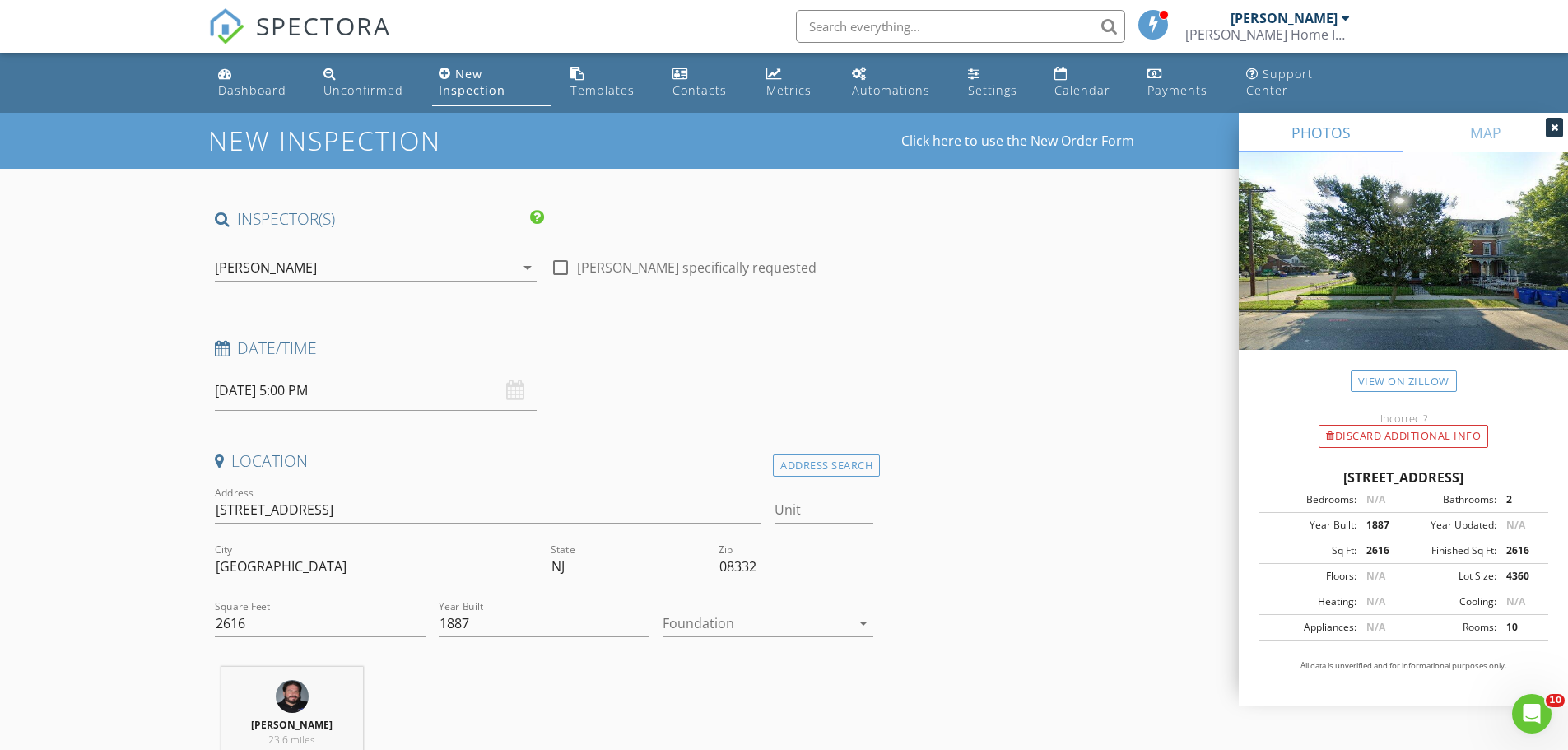
type textarea "HI"
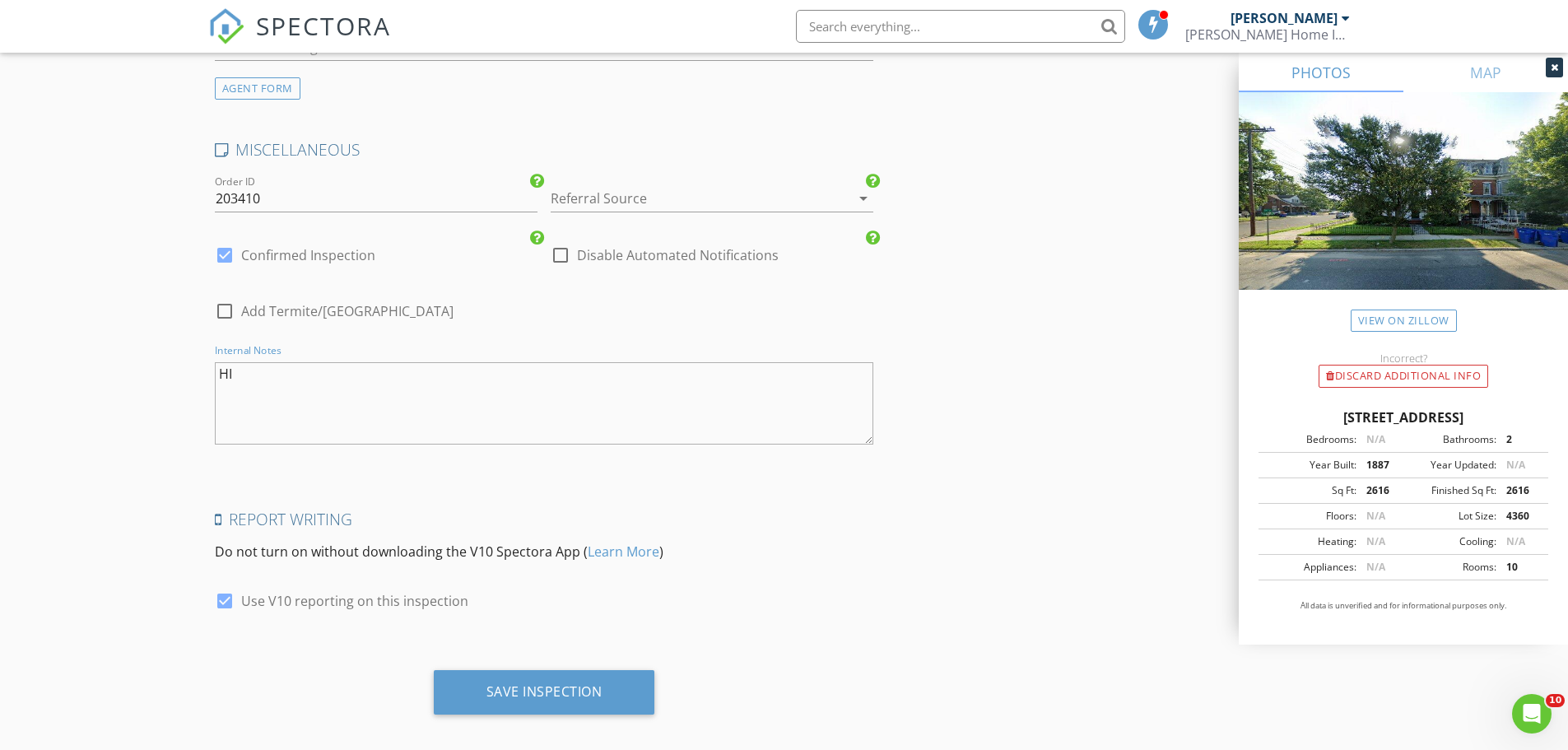
scroll to position [2906, 0]
click at [520, 681] on div "Save Inspection" at bounding box center [545, 689] width 116 height 17
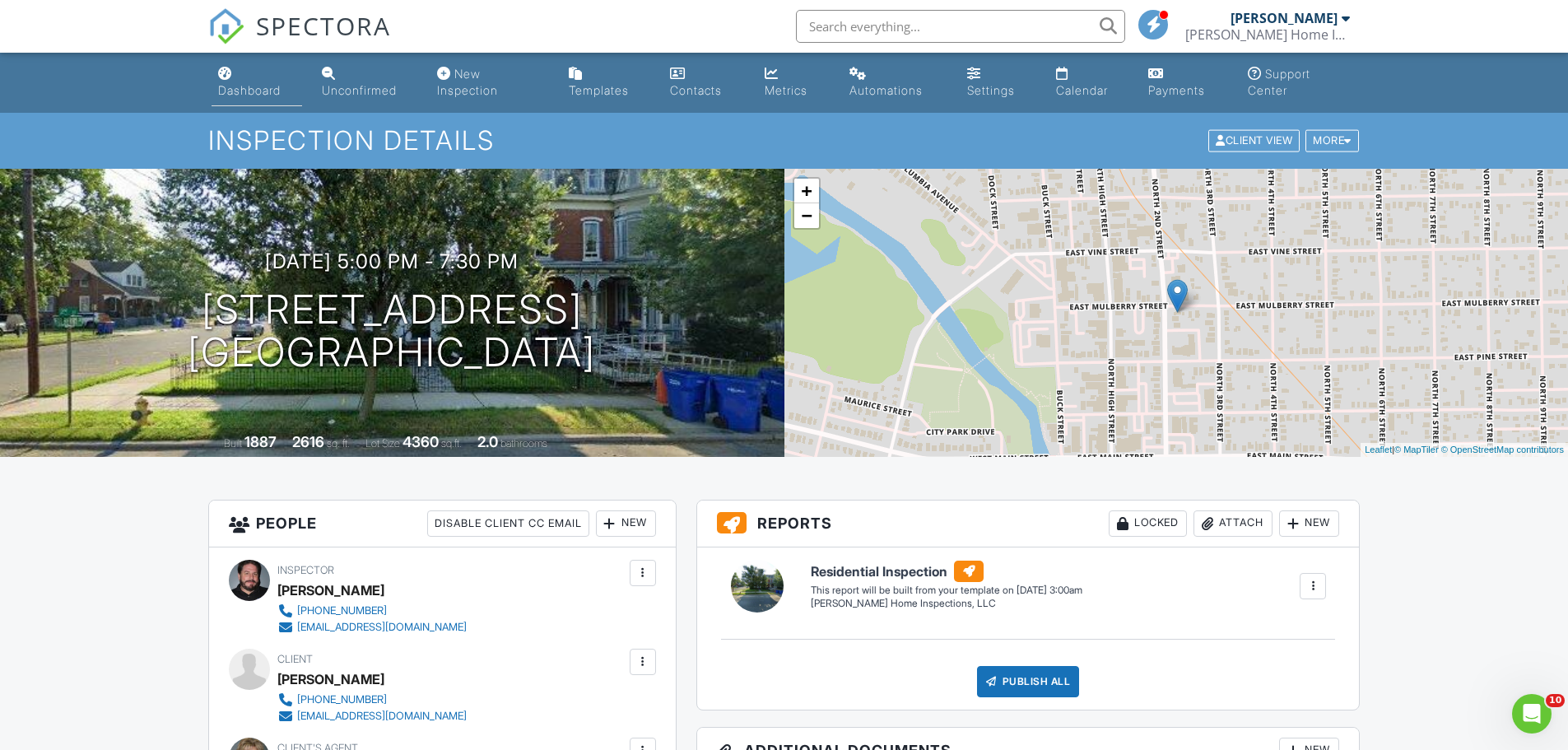
click at [236, 83] on div "Dashboard" at bounding box center [249, 90] width 62 height 14
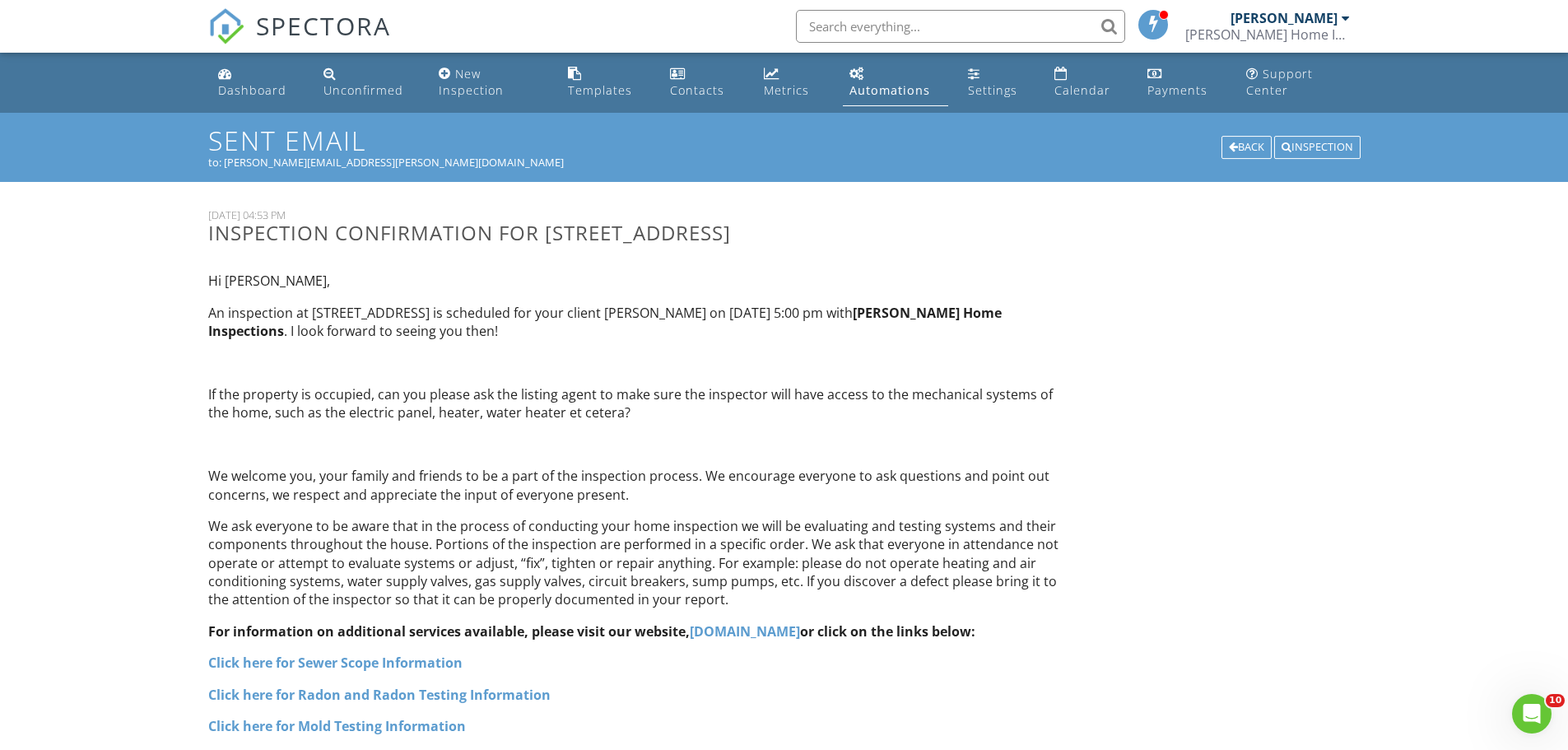
click at [237, 90] on div "Dashboard" at bounding box center [252, 90] width 69 height 16
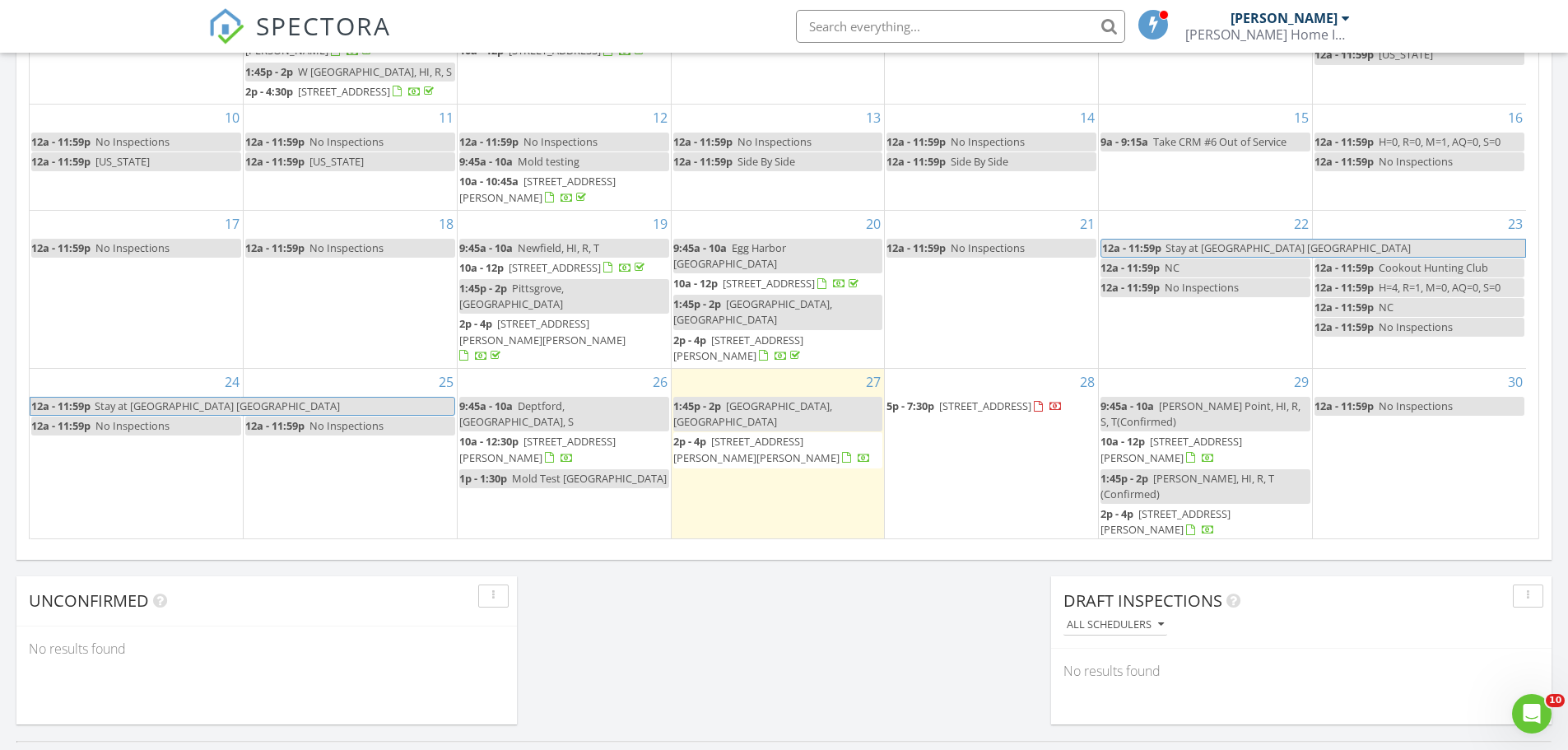
scroll to position [165, 0]
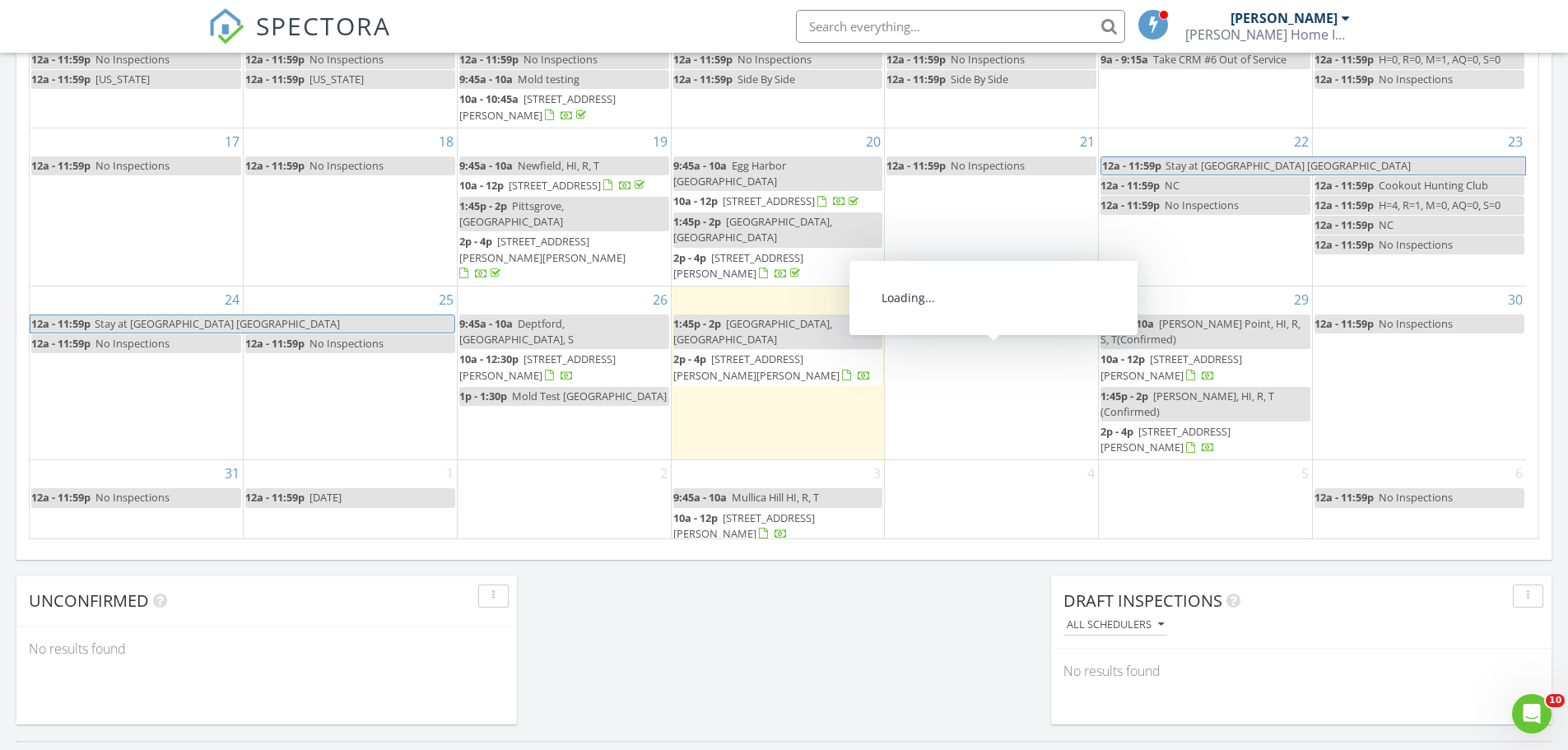
click at [988, 331] on span "229 N 2nd St, Millville 08332" at bounding box center [985, 324] width 93 height 15
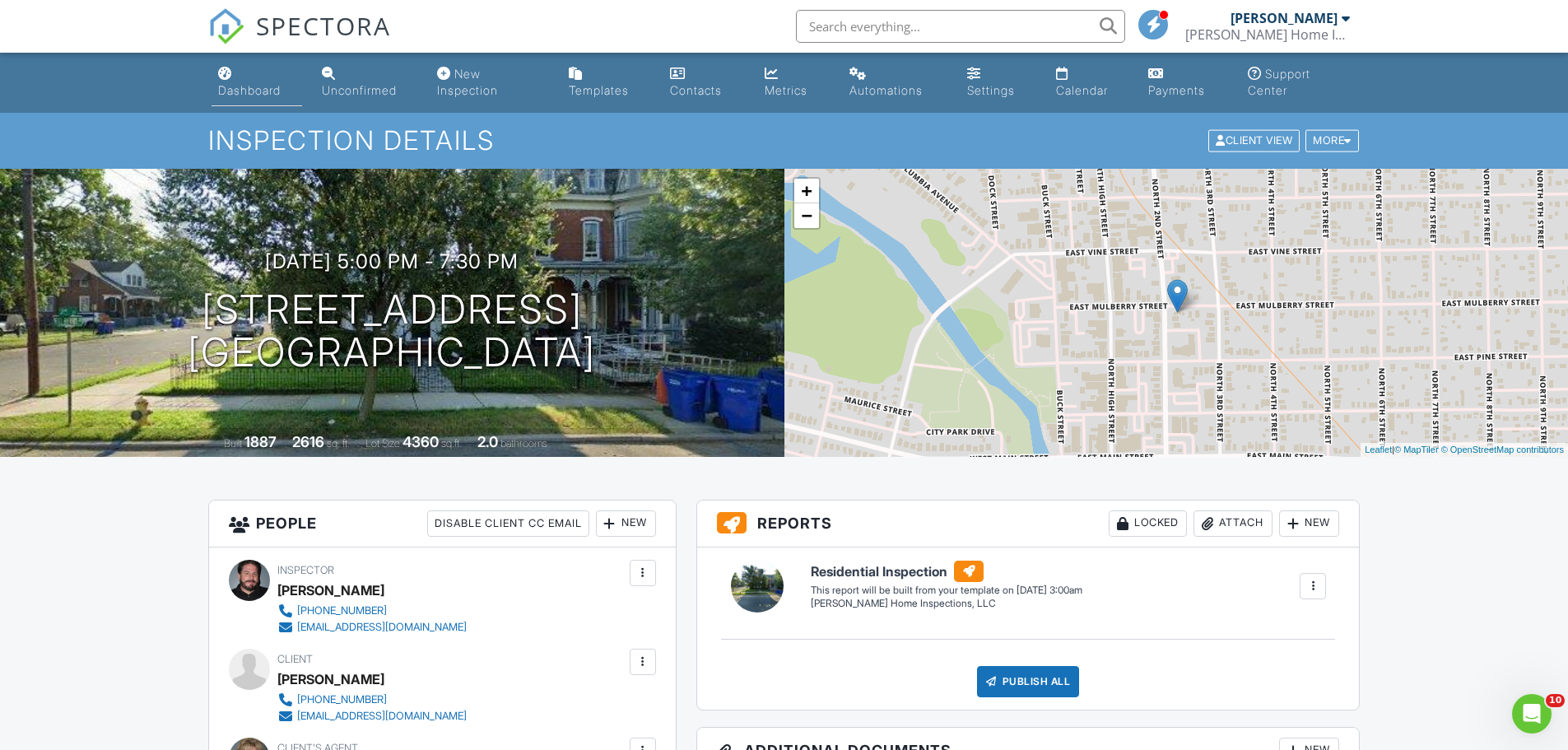
click at [252, 93] on div "Dashboard" at bounding box center [249, 90] width 62 height 14
